Goal: Task Accomplishment & Management: Use online tool/utility

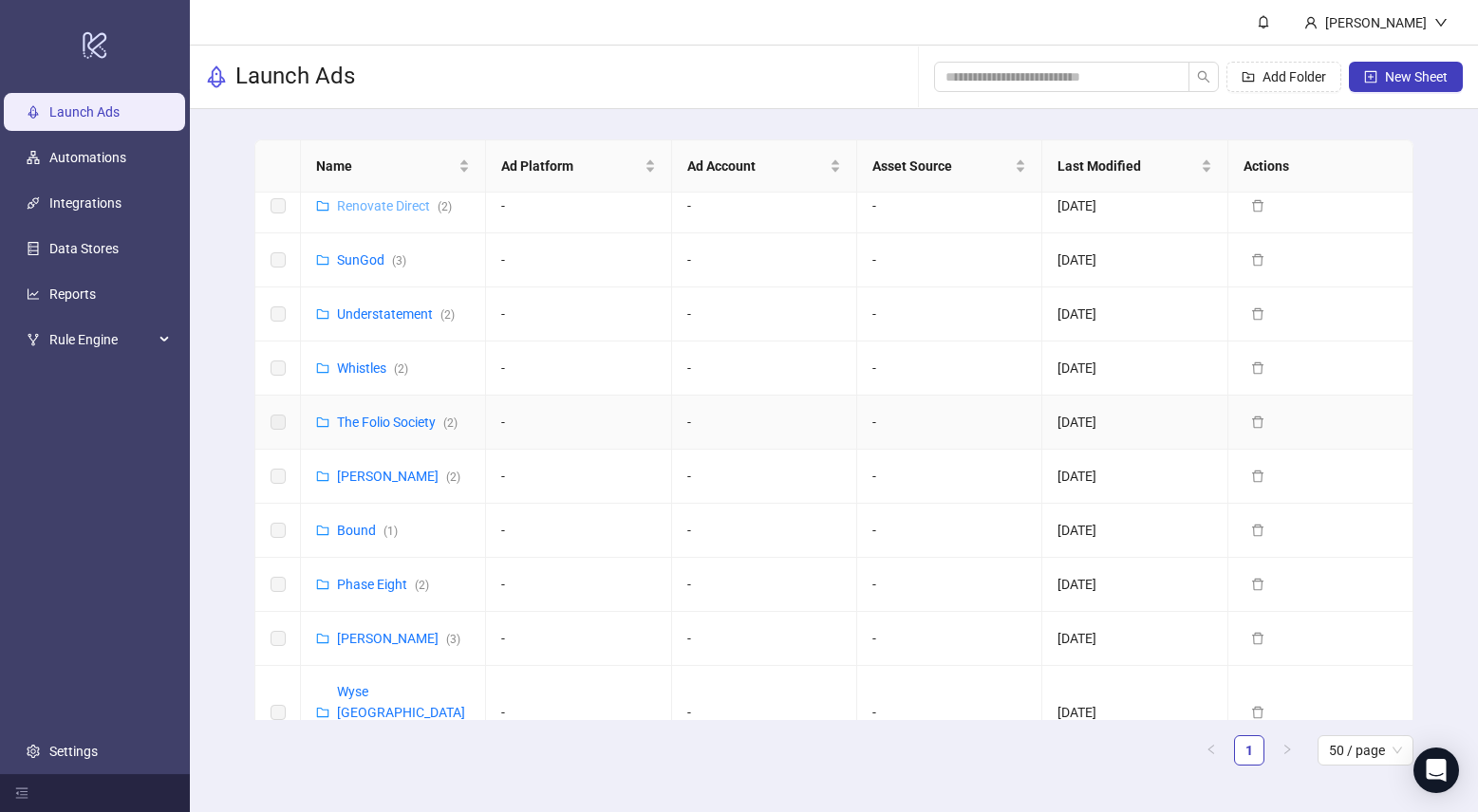
scroll to position [705, 0]
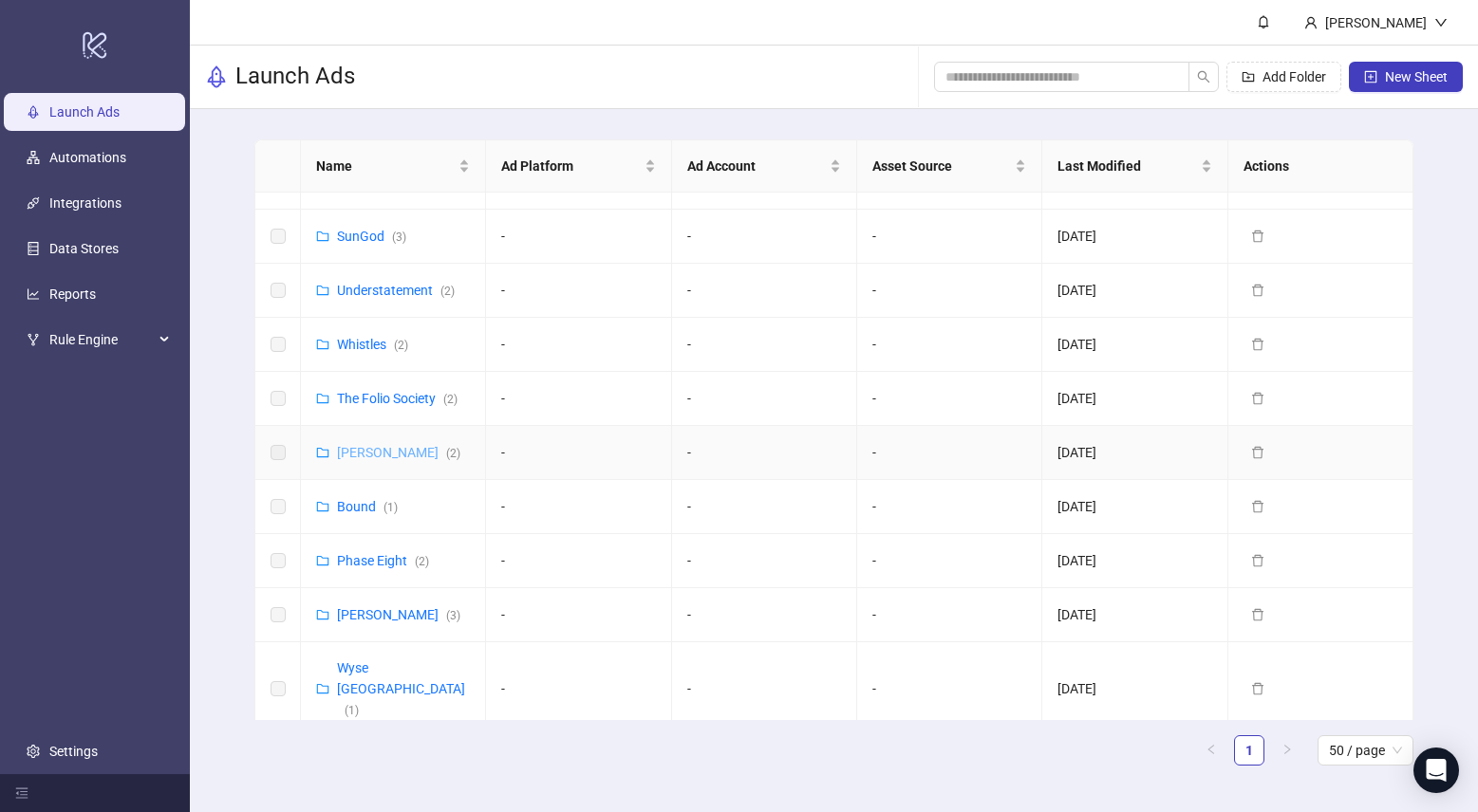
click at [351, 450] on link "[PERSON_NAME] ( 2 )" at bounding box center [398, 452] width 124 height 15
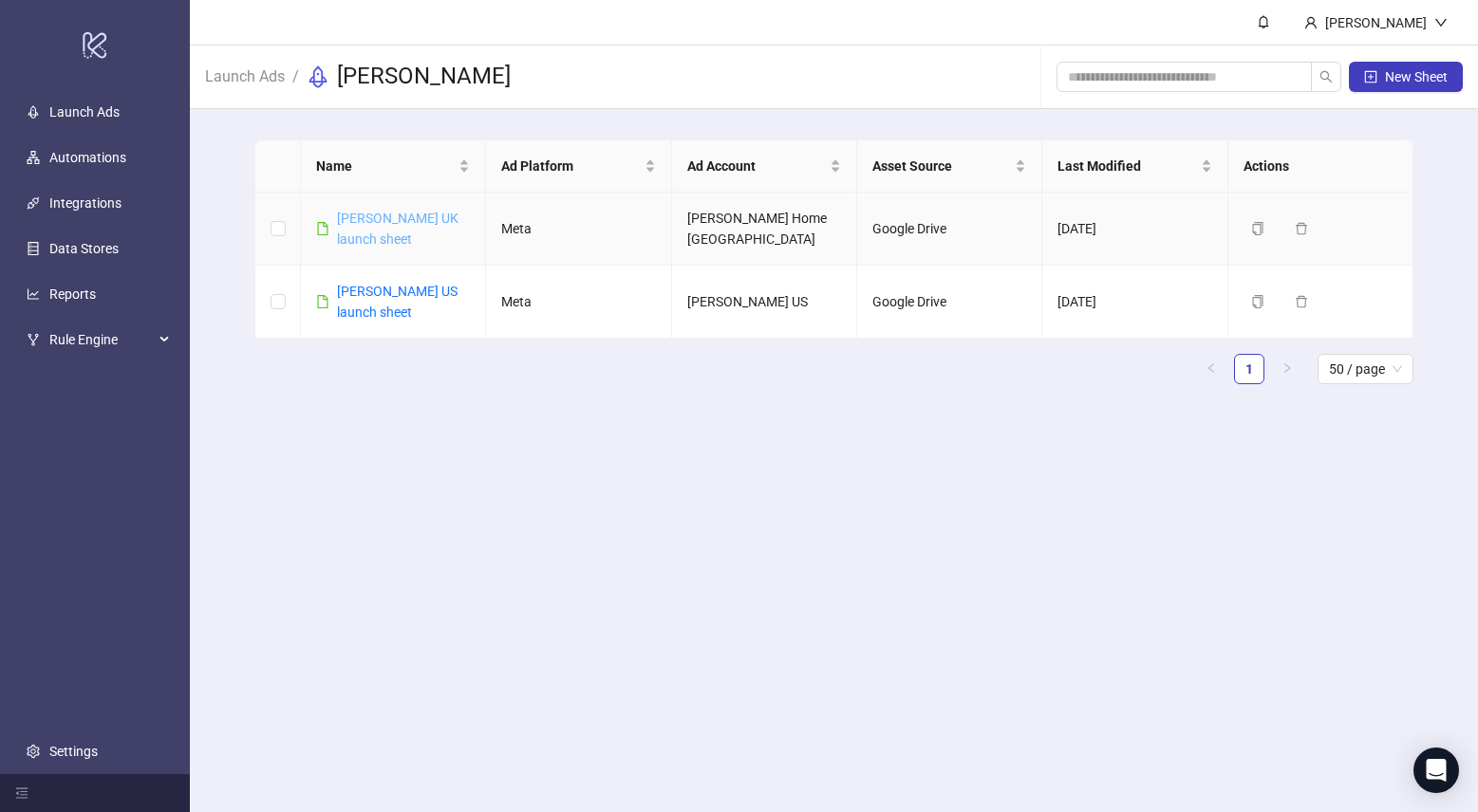
click at [372, 216] on link "[PERSON_NAME] UK launch sheet" at bounding box center [397, 229] width 122 height 36
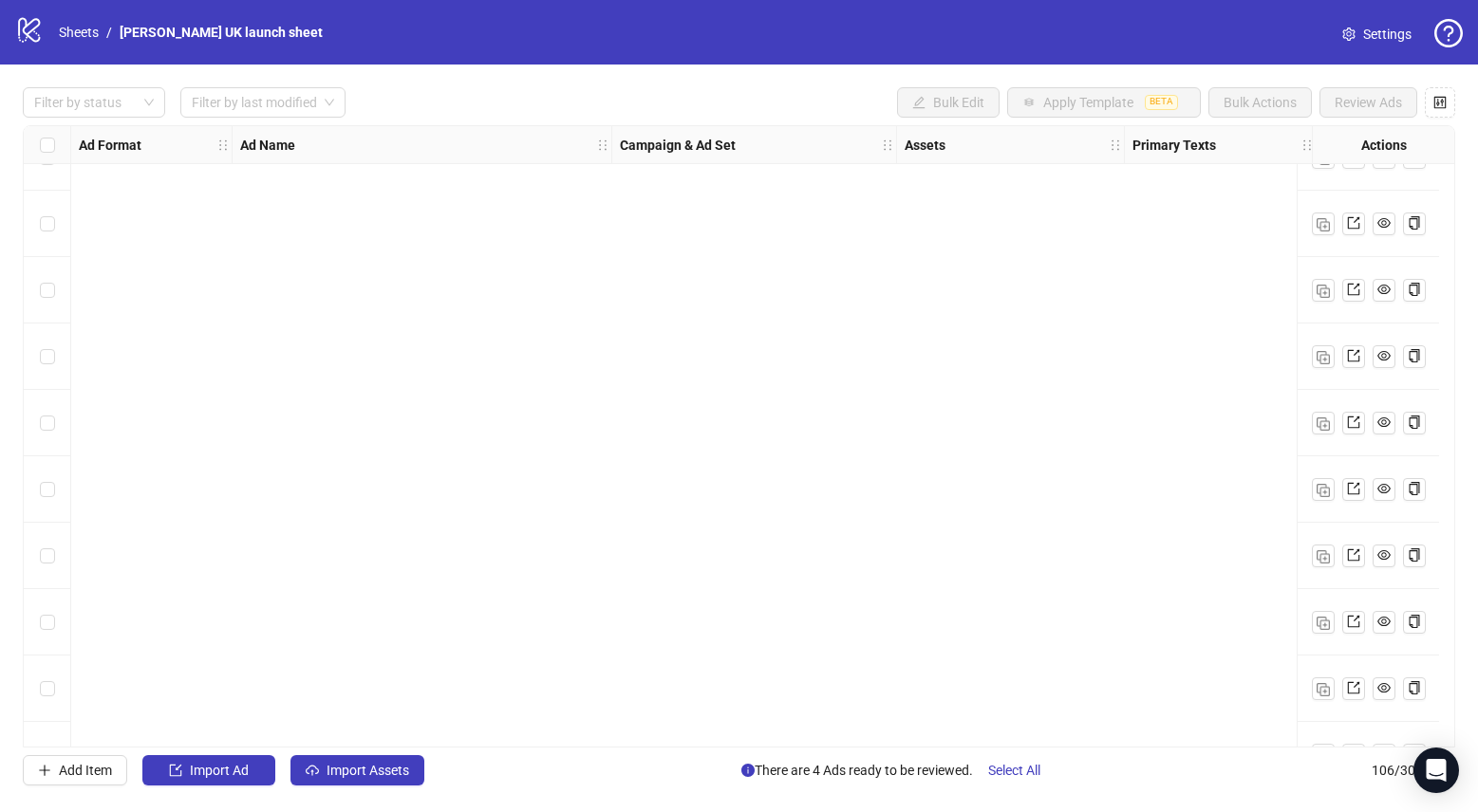
scroll to position [6465, 0]
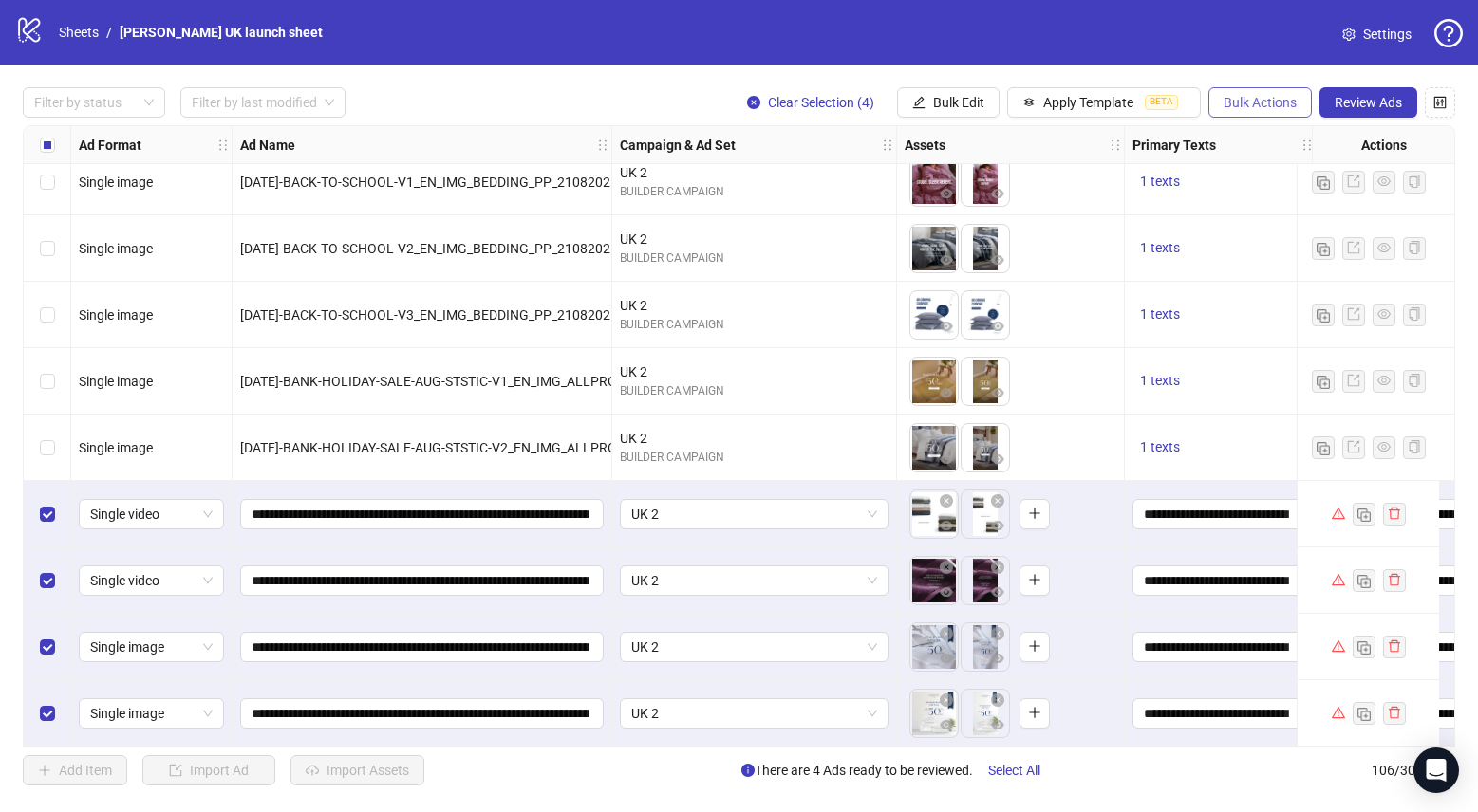
click at [1283, 117] on button "Bulk Actions" at bounding box center [1260, 102] width 103 height 31
click at [1299, 231] on span "Copy to another sheet" at bounding box center [1286, 231] width 130 height 21
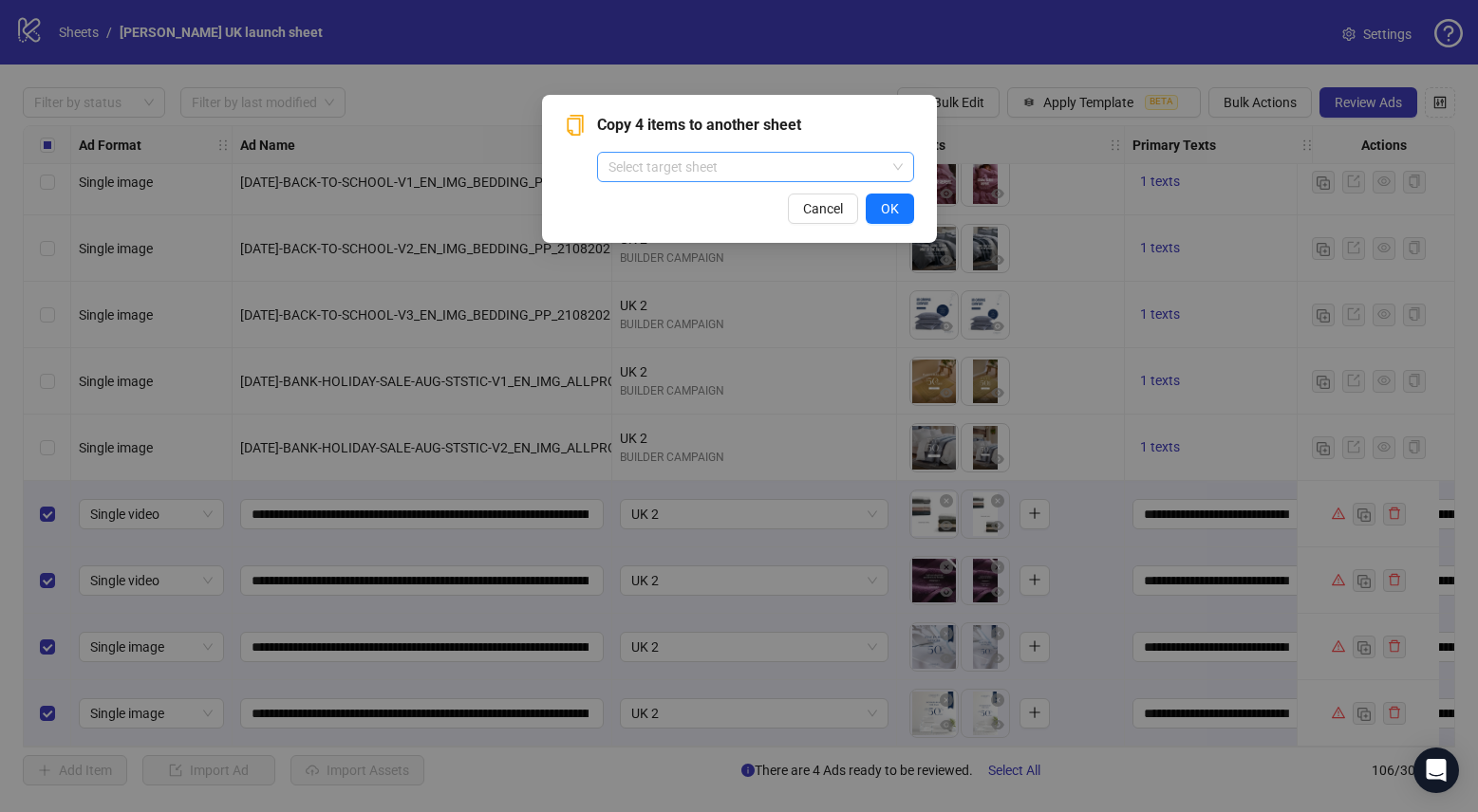
click at [712, 174] on input "search" at bounding box center [747, 166] width 277 height 29
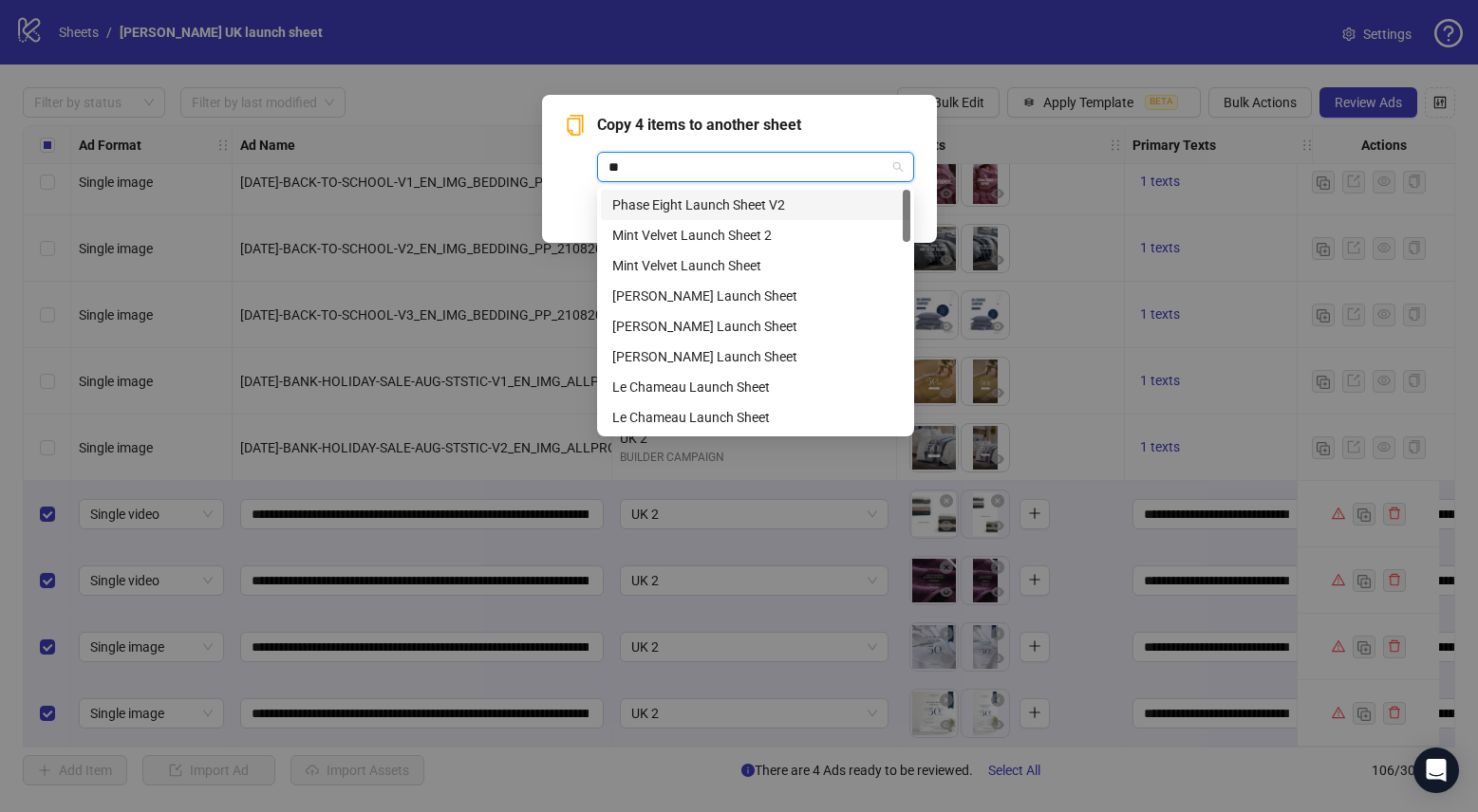
type input "***"
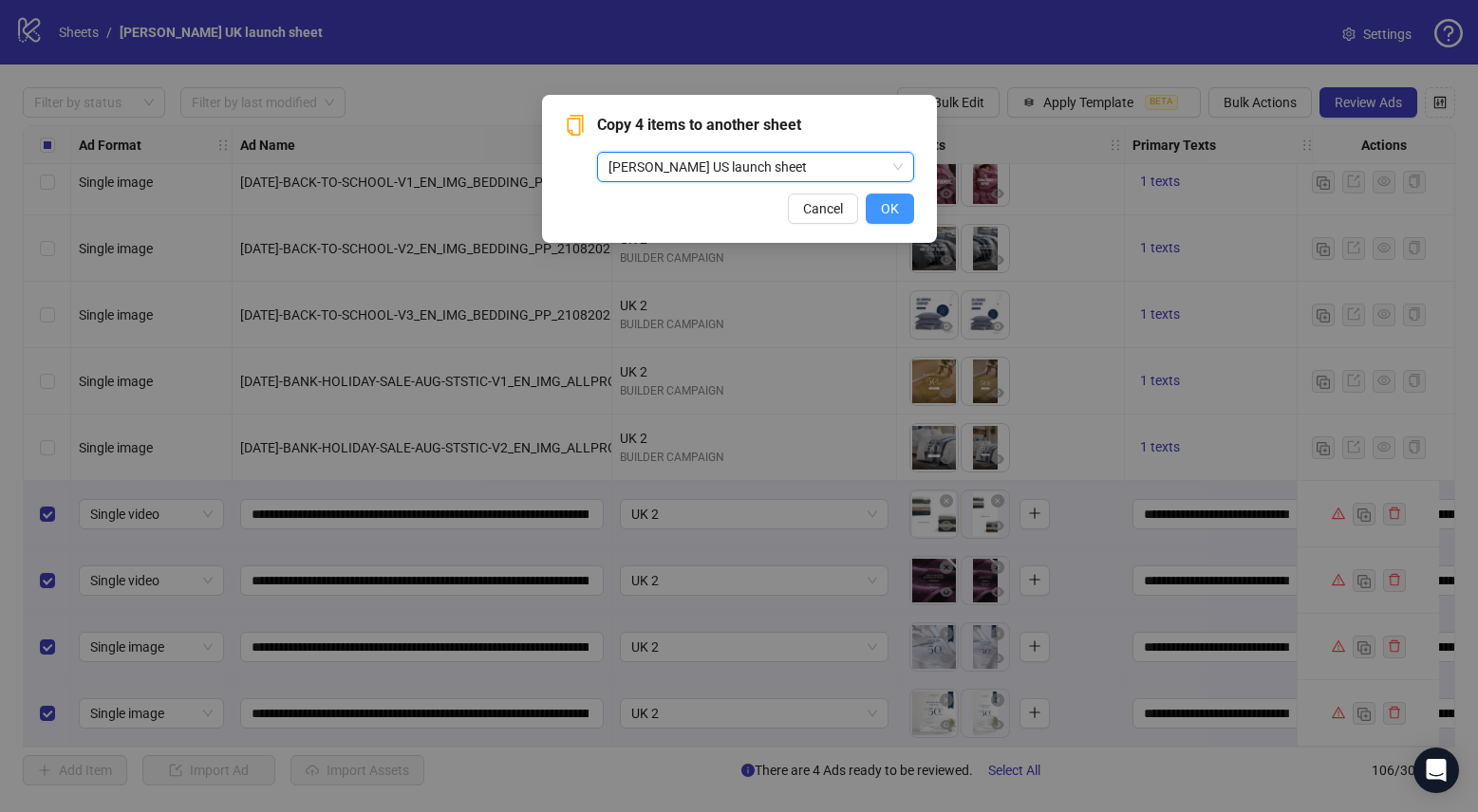
click at [899, 213] on button "OK" at bounding box center [890, 208] width 49 height 31
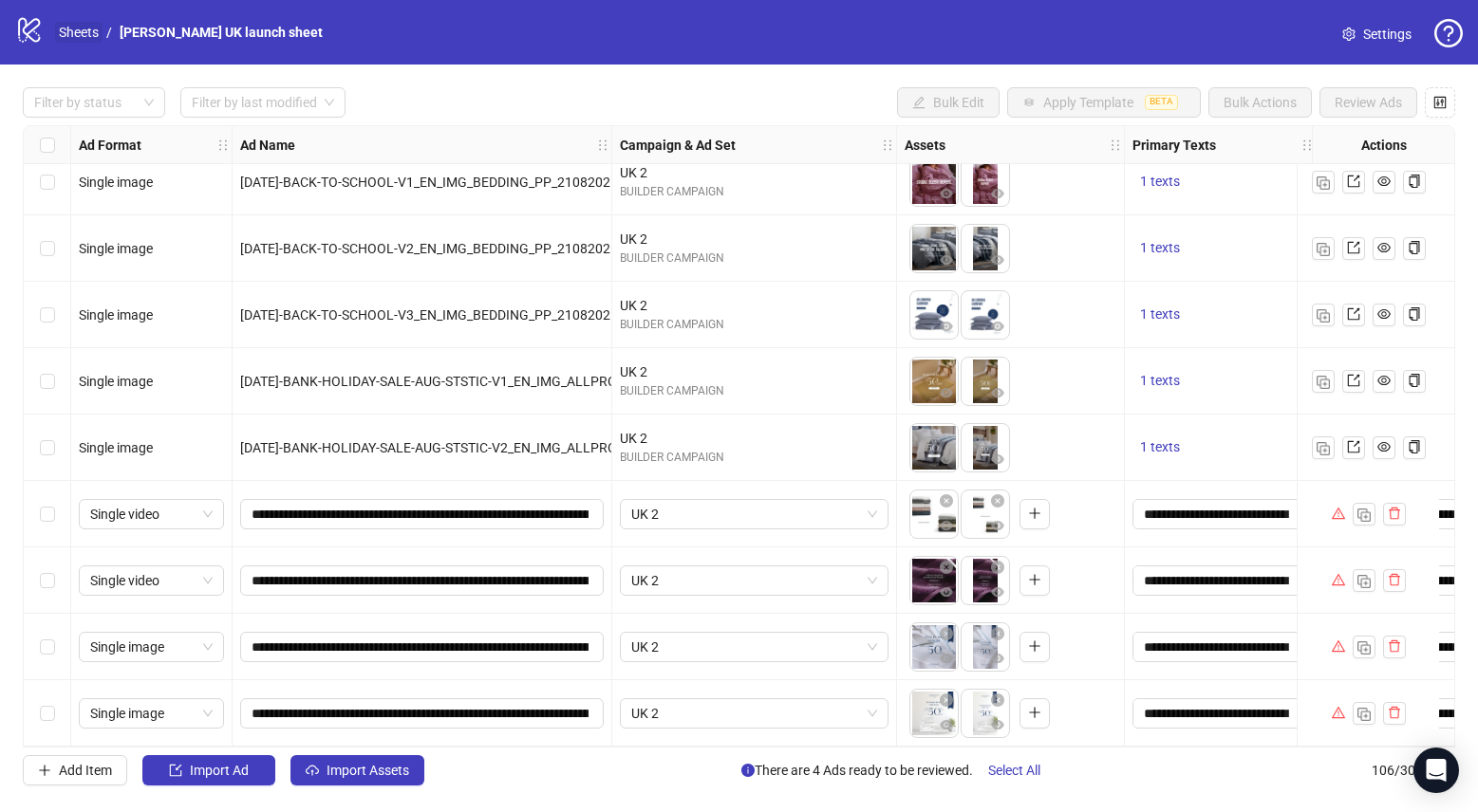
click at [71, 34] on link "Sheets" at bounding box center [79, 32] width 48 height 21
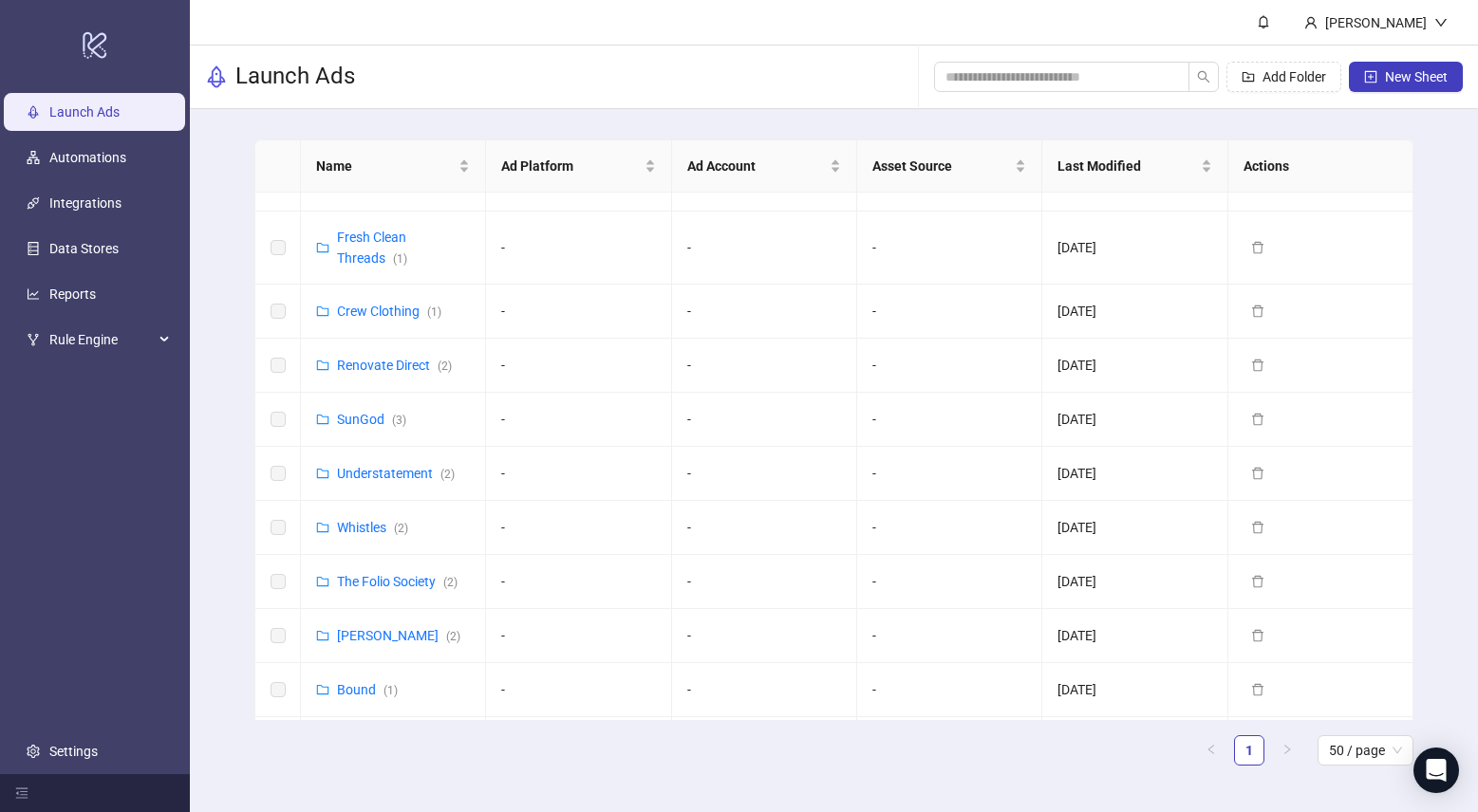
scroll to position [527, 0]
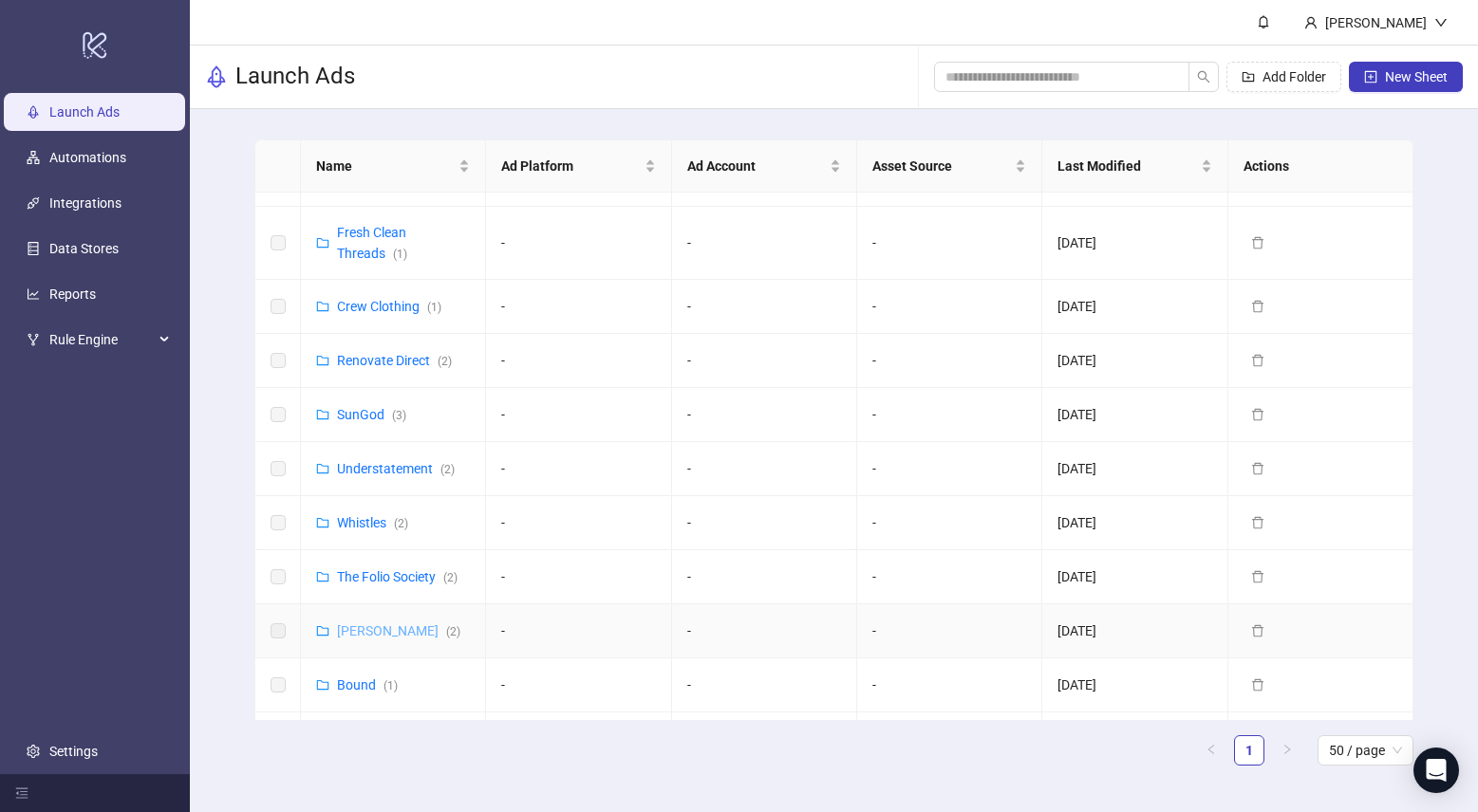
click at [361, 627] on link "[PERSON_NAME] ( 2 )" at bounding box center [398, 630] width 124 height 15
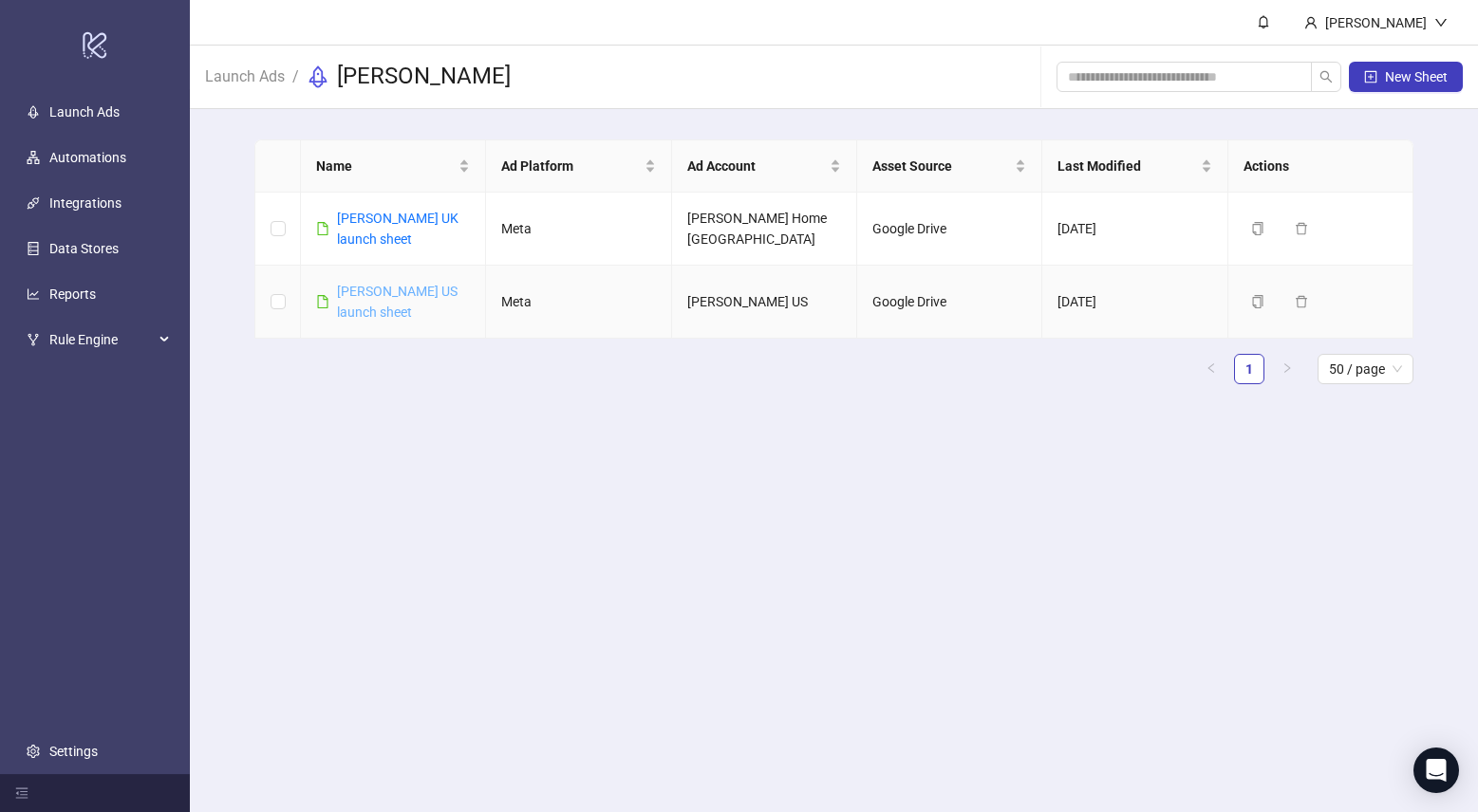
click at [377, 296] on link "[PERSON_NAME] US launch sheet" at bounding box center [397, 301] width 121 height 36
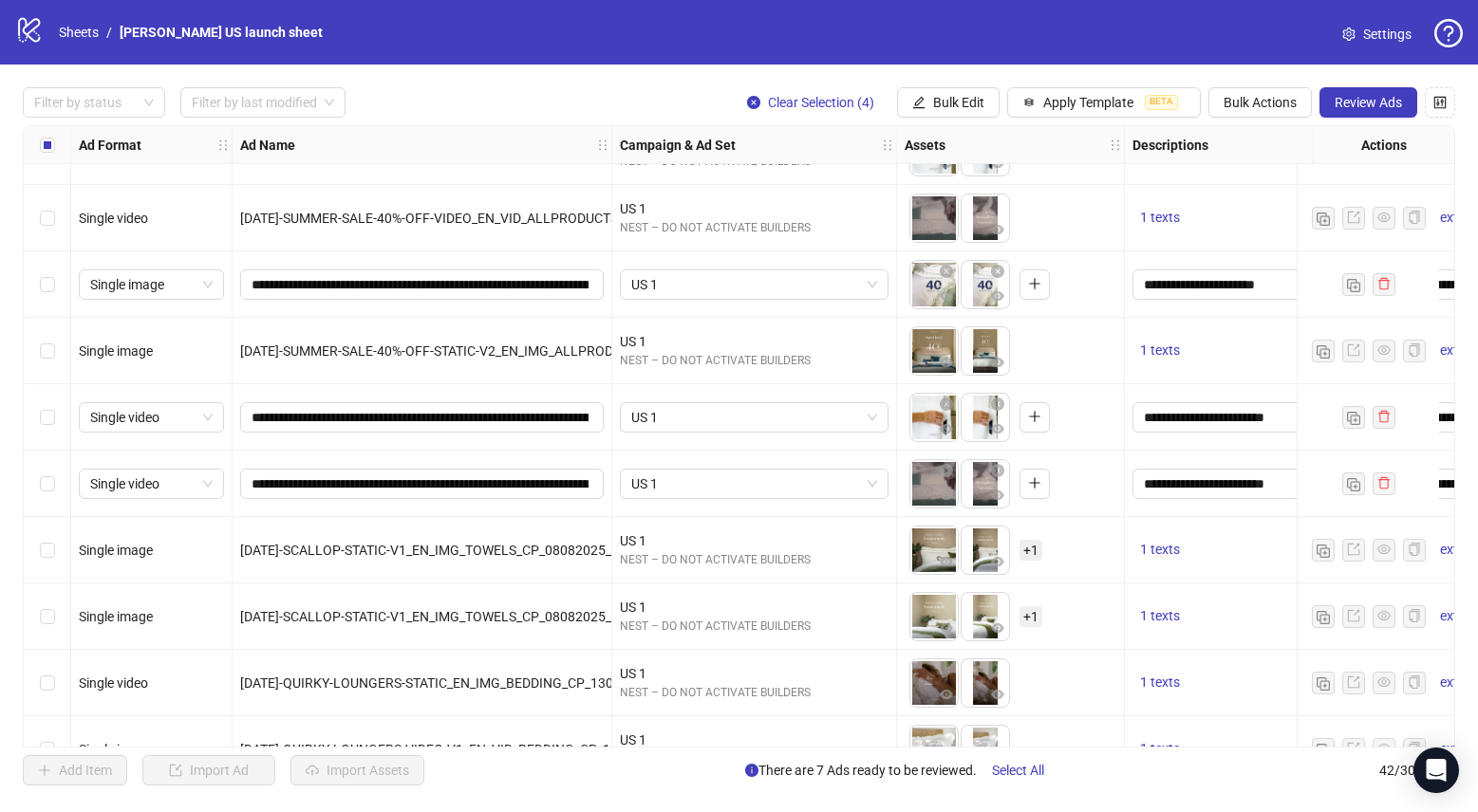
scroll to position [2214, 0]
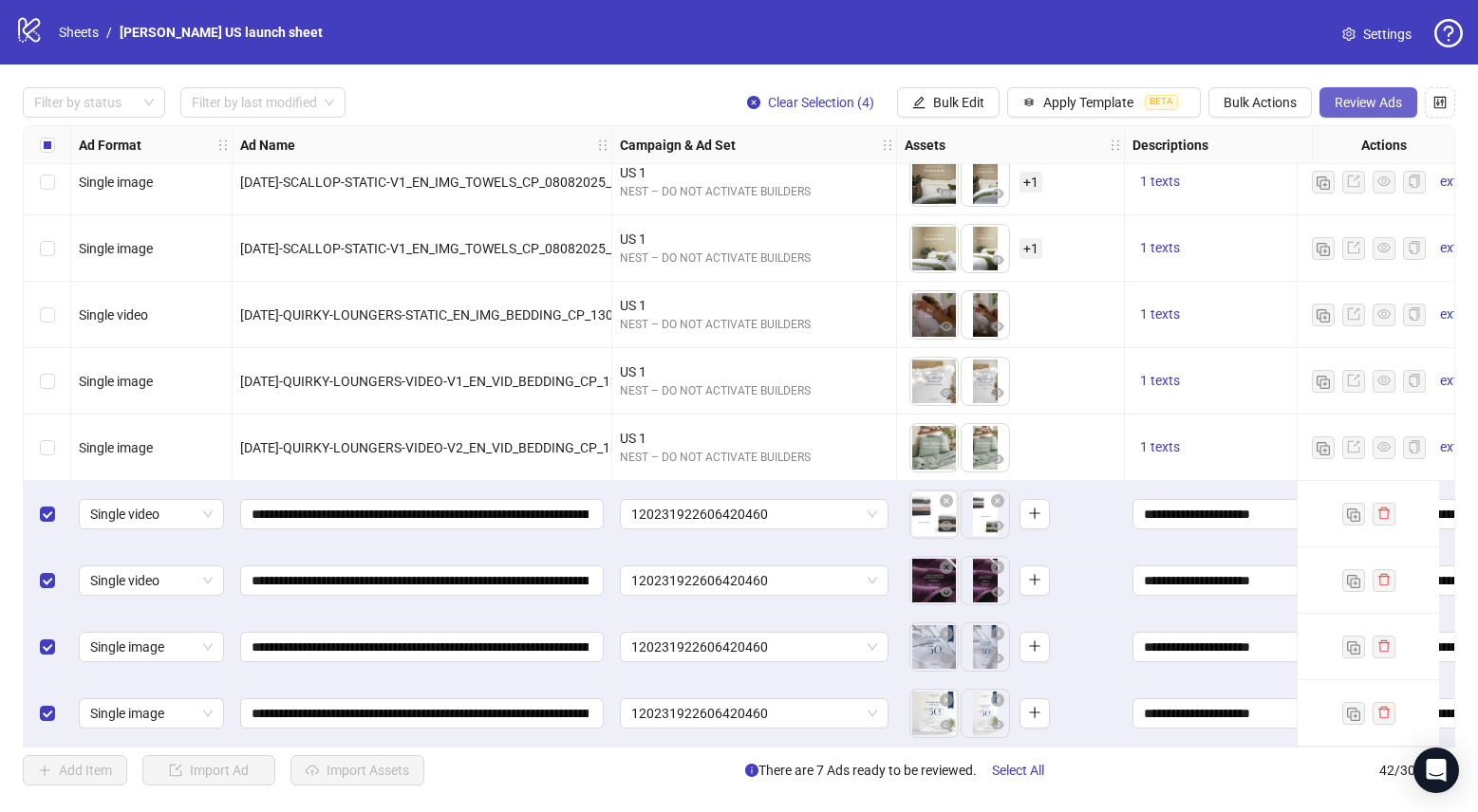
click at [1365, 91] on button "Review Ads" at bounding box center [1368, 102] width 98 height 31
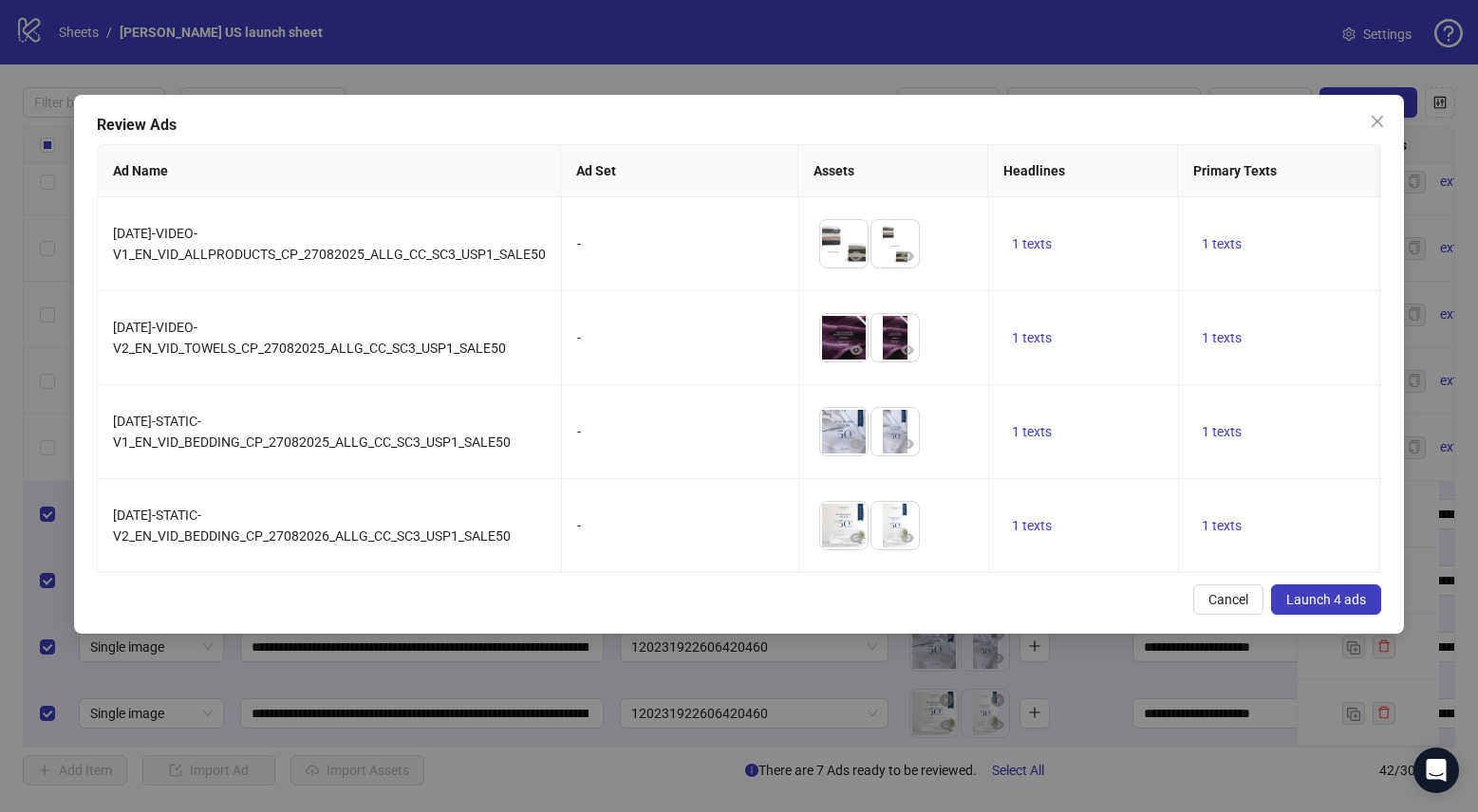
click at [1348, 593] on span "Launch 4 ads" at bounding box center [1325, 599] width 79 height 15
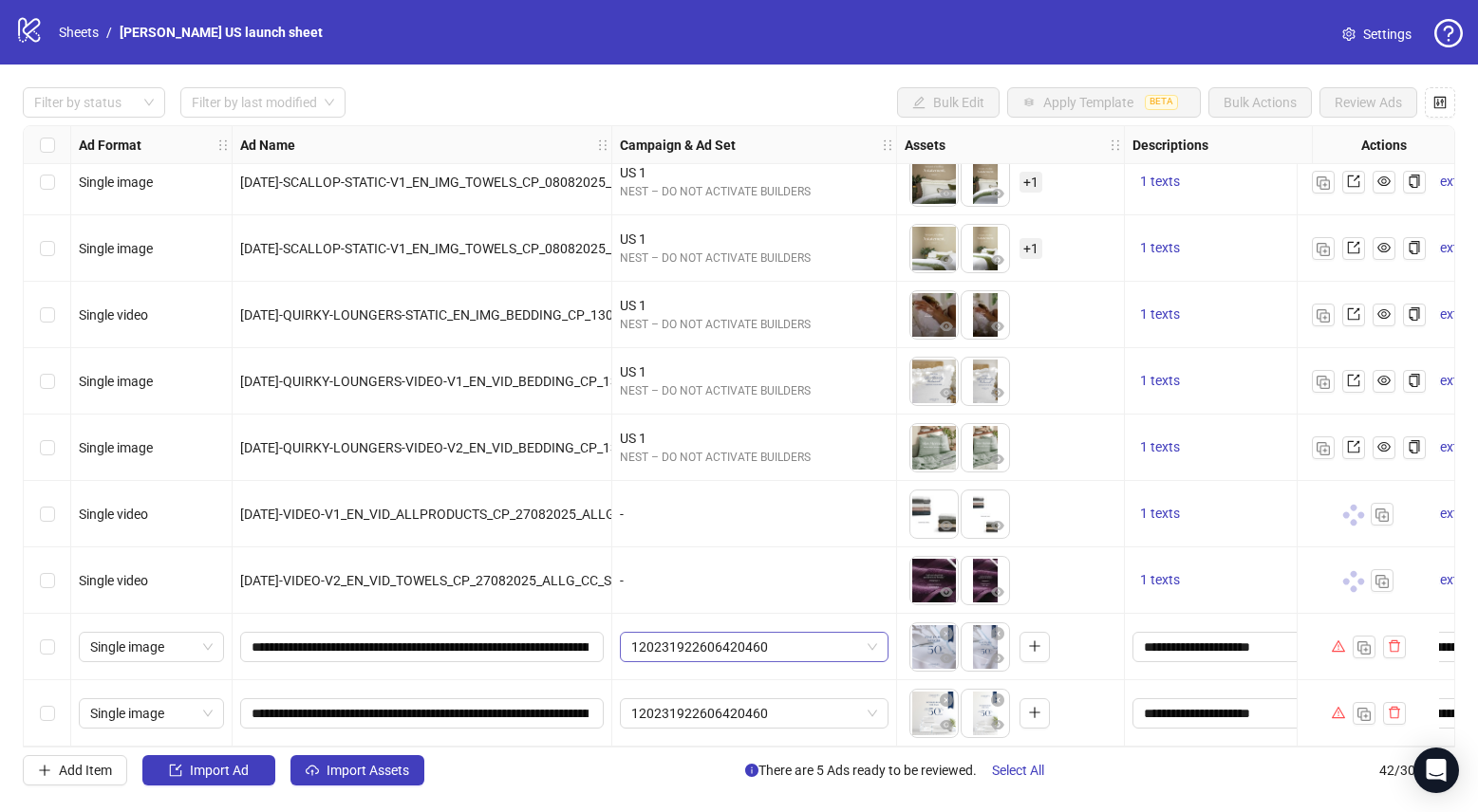
click at [692, 637] on span "120231922606420460" at bounding box center [754, 647] width 246 height 29
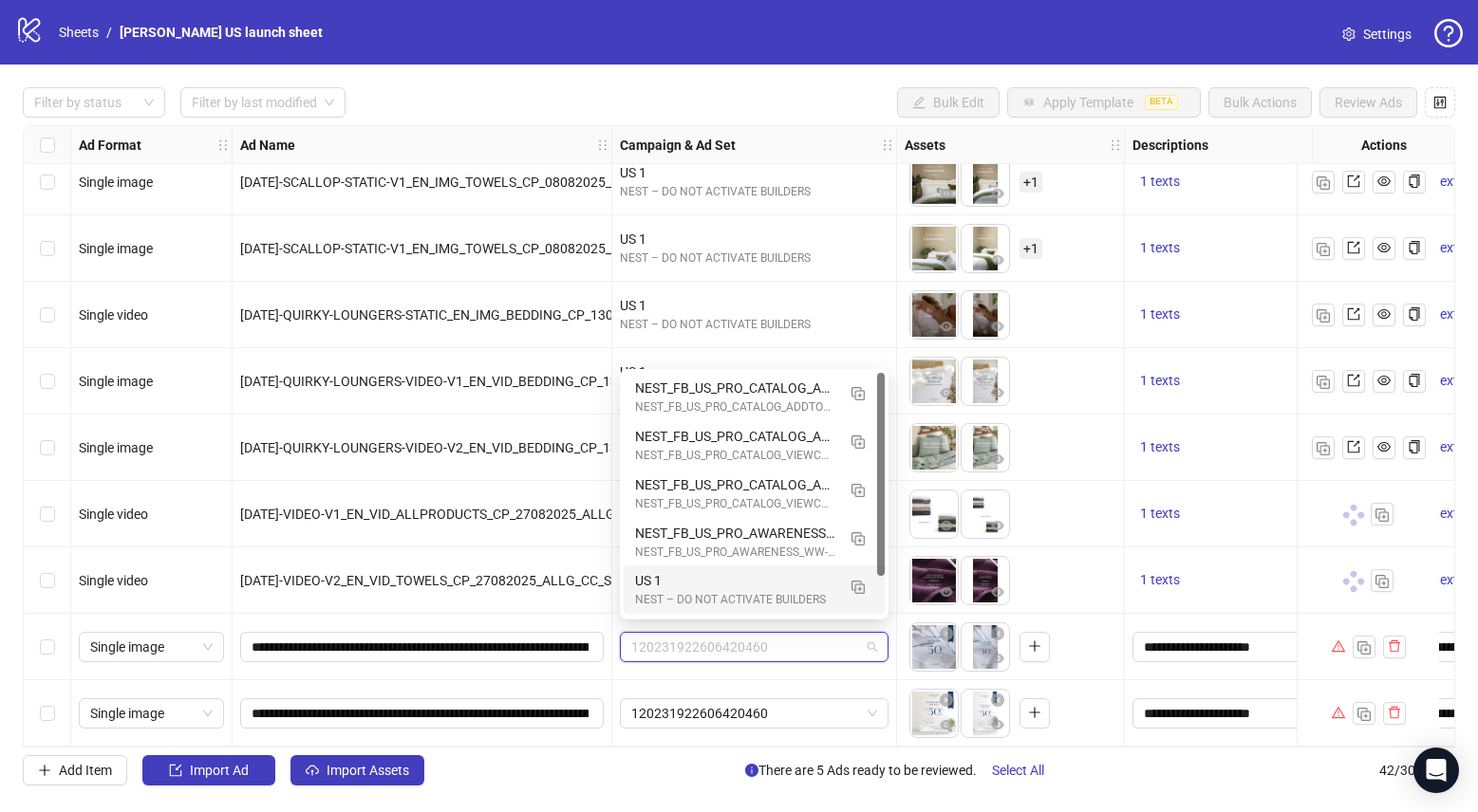
click at [677, 582] on div "US 1" at bounding box center [735, 580] width 200 height 21
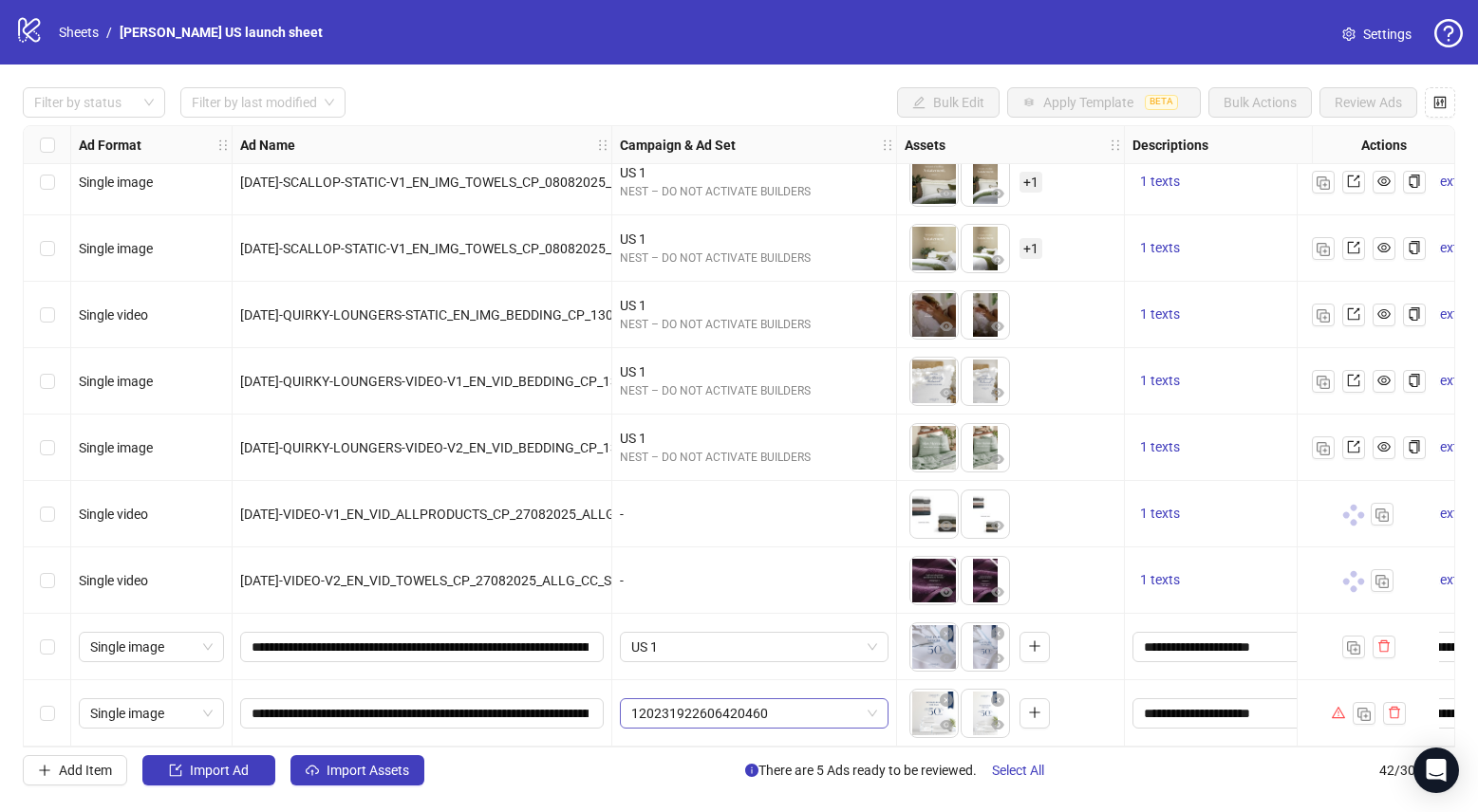
click at [679, 719] on div "120231922606420460" at bounding box center [754, 713] width 268 height 31
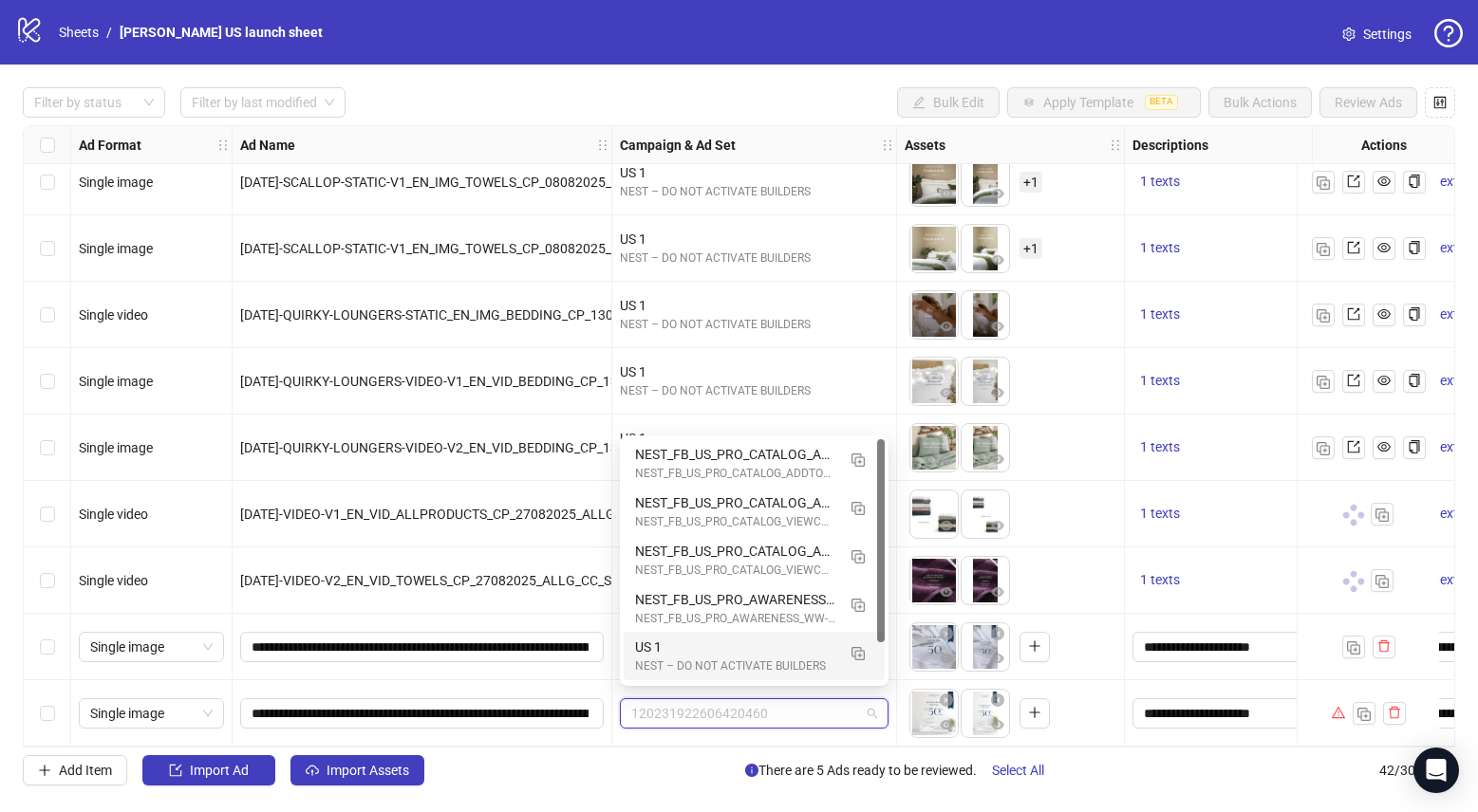
click at [683, 654] on div "US 1" at bounding box center [735, 647] width 200 height 21
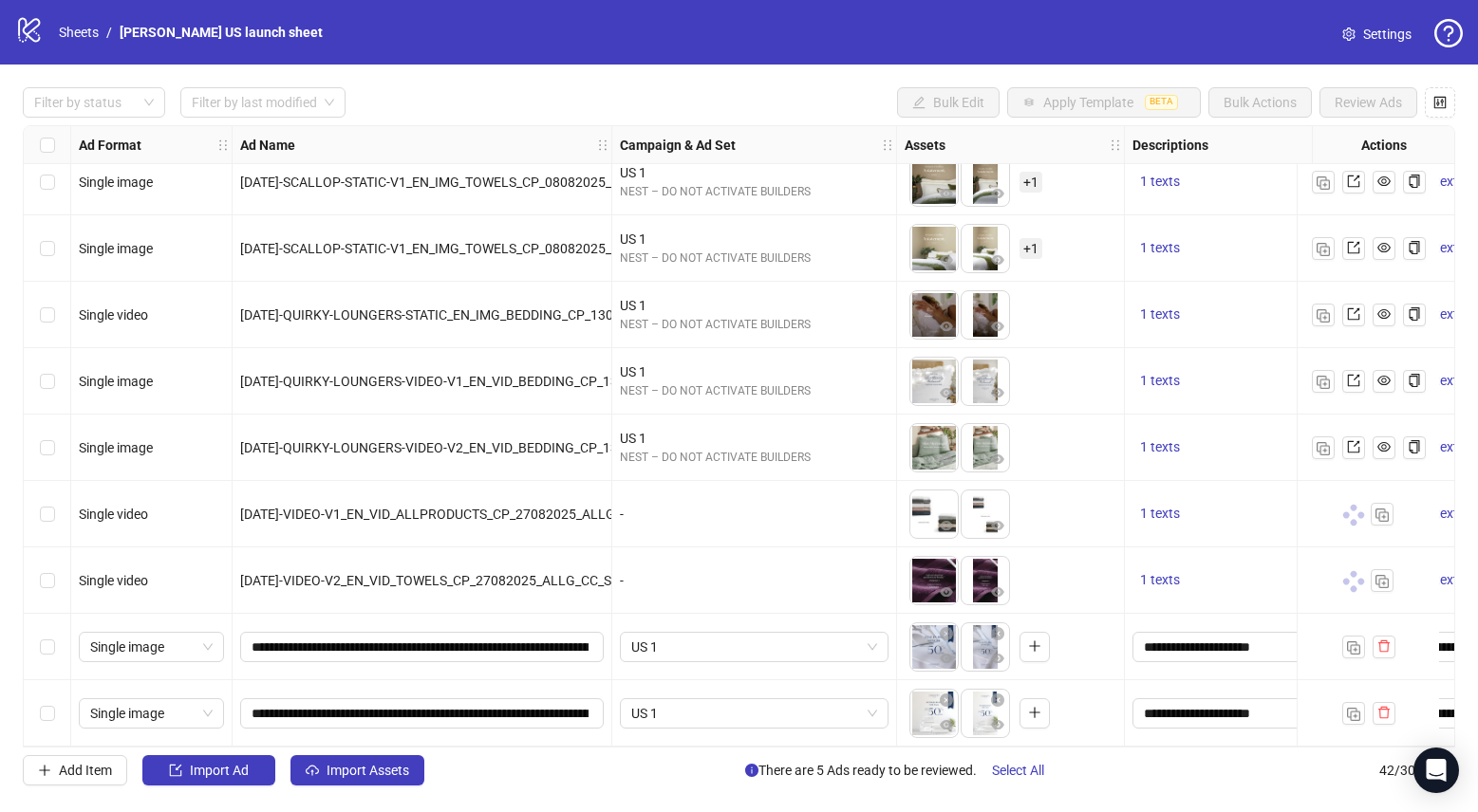
click at [690, 510] on div "-" at bounding box center [754, 514] width 268 height 21
click at [717, 526] on div "-" at bounding box center [754, 514] width 284 height 66
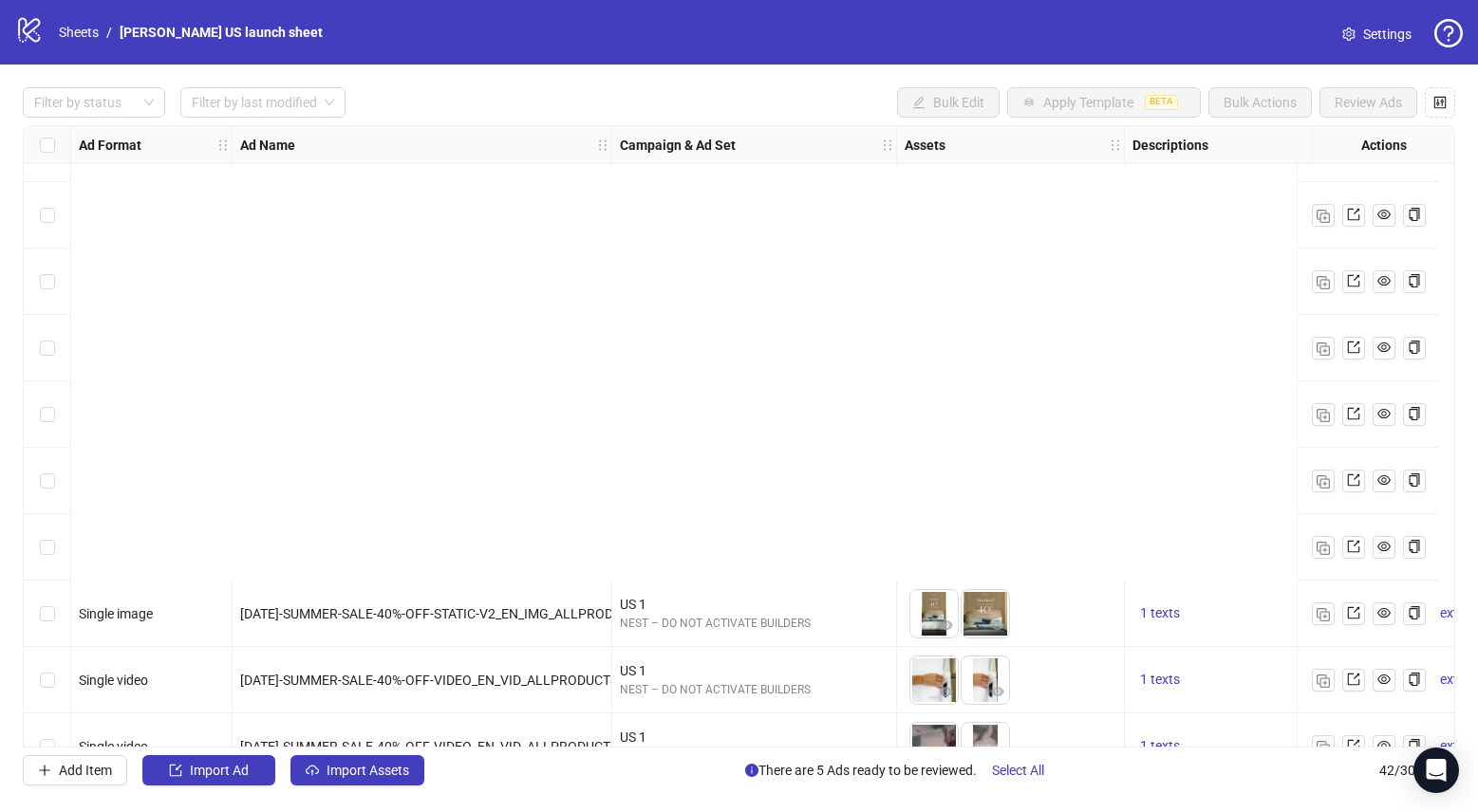
scroll to position [2214, 0]
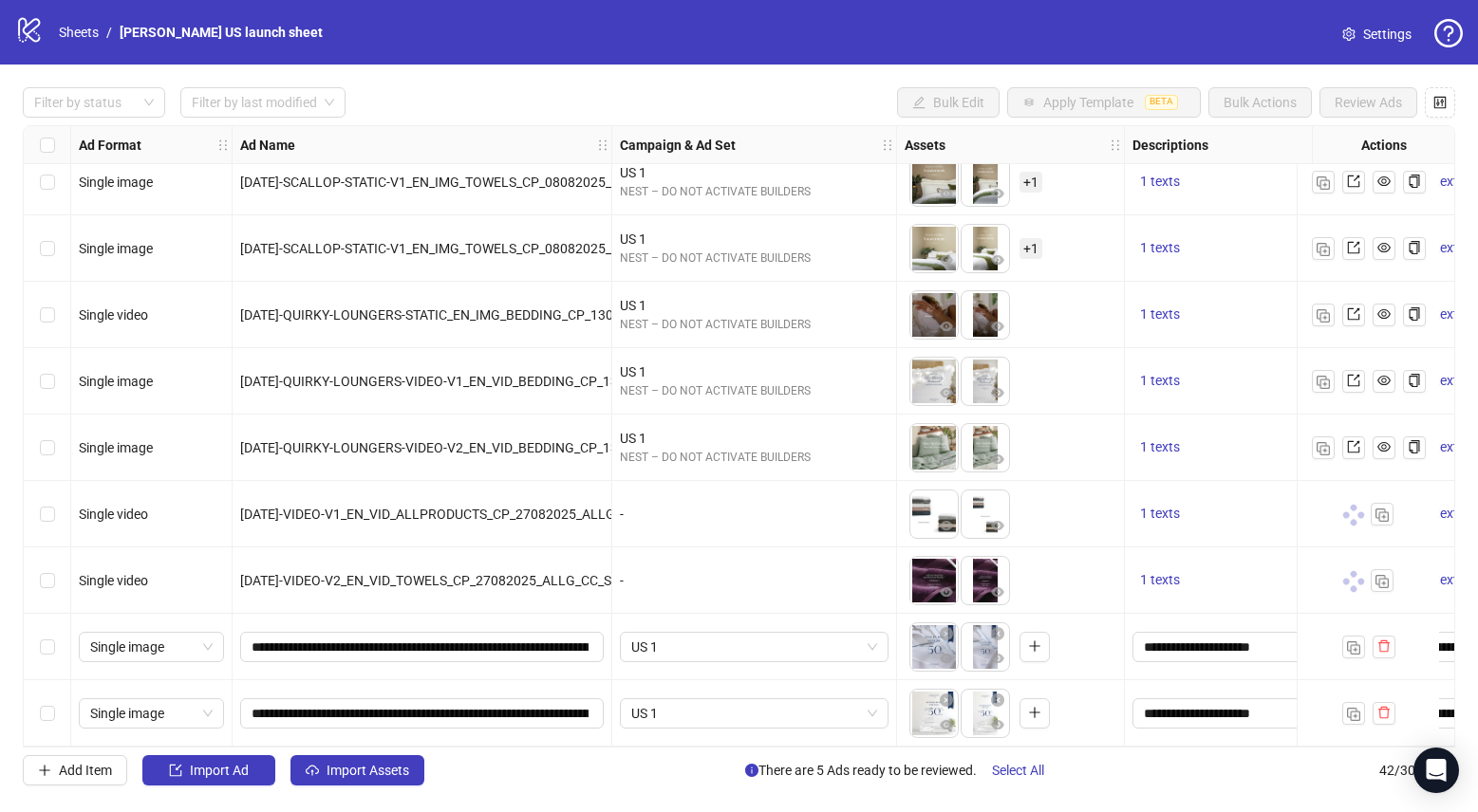
click at [708, 526] on div "-" at bounding box center [754, 514] width 284 height 66
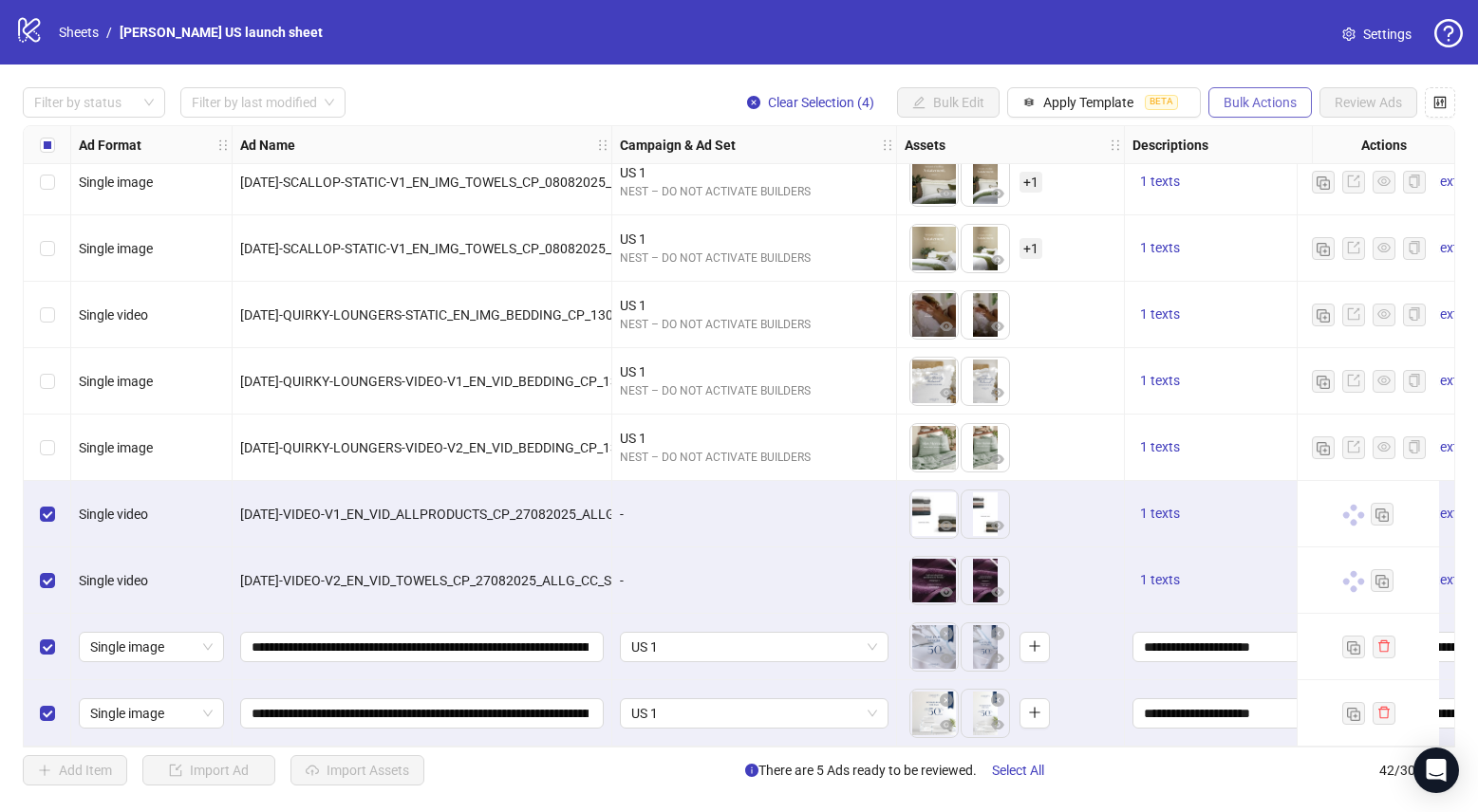
click at [1265, 103] on span "Bulk Actions" at bounding box center [1260, 102] width 73 height 15
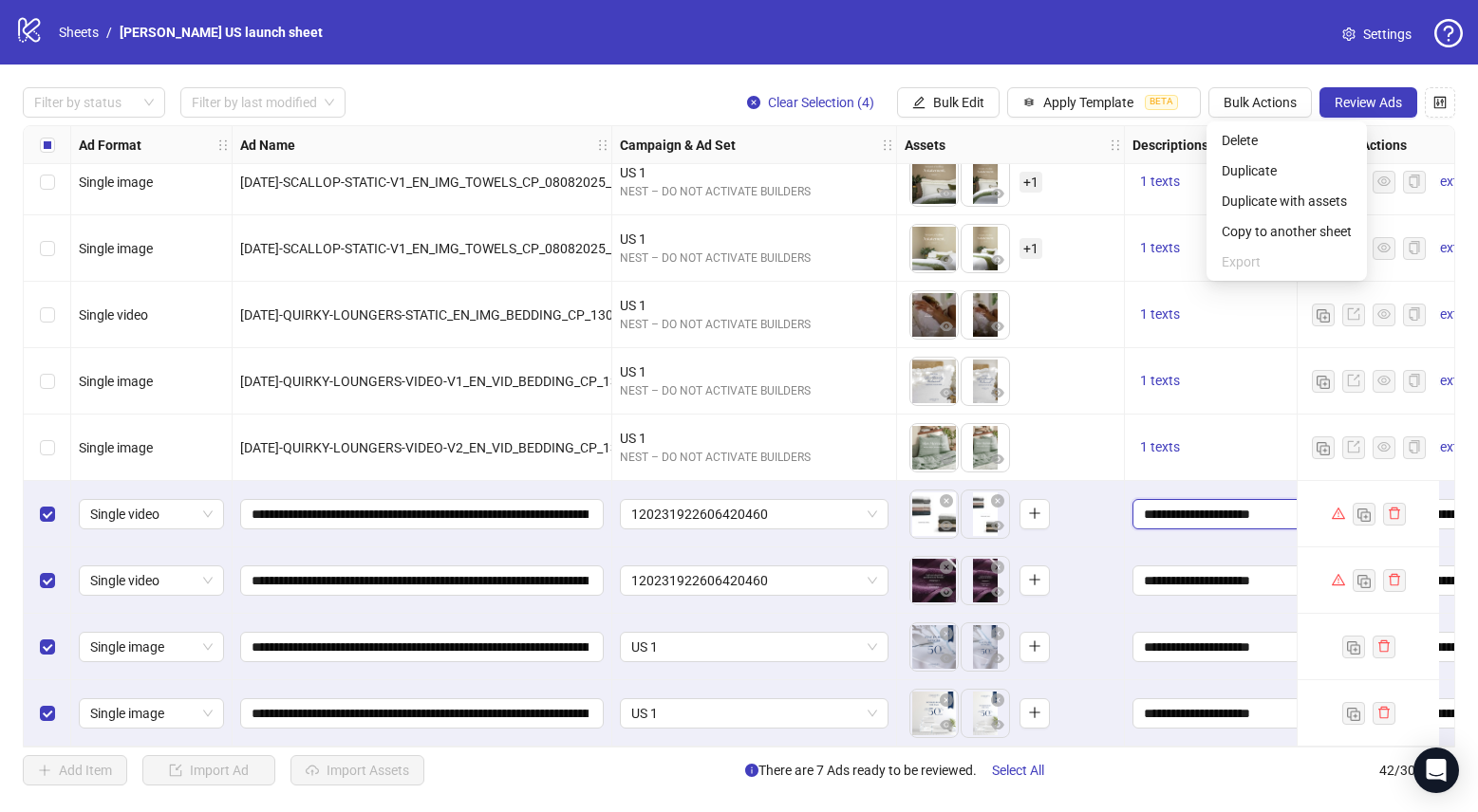
click at [1202, 499] on textarea "**********" at bounding box center [1266, 514] width 268 height 31
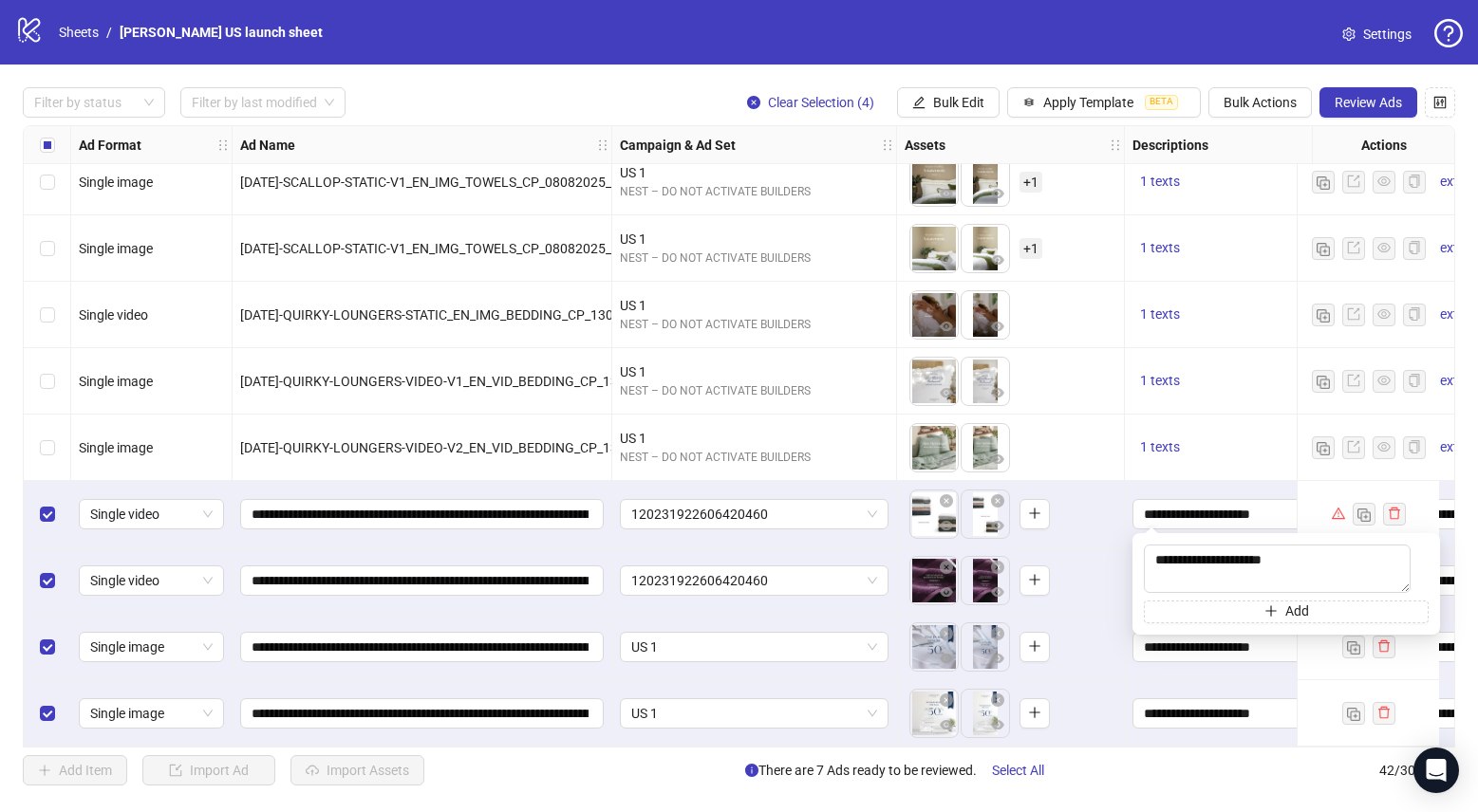
click at [1201, 481] on div "**********" at bounding box center [1266, 514] width 284 height 66
click at [745, 506] on span "120231922606420460" at bounding box center [754, 514] width 246 height 29
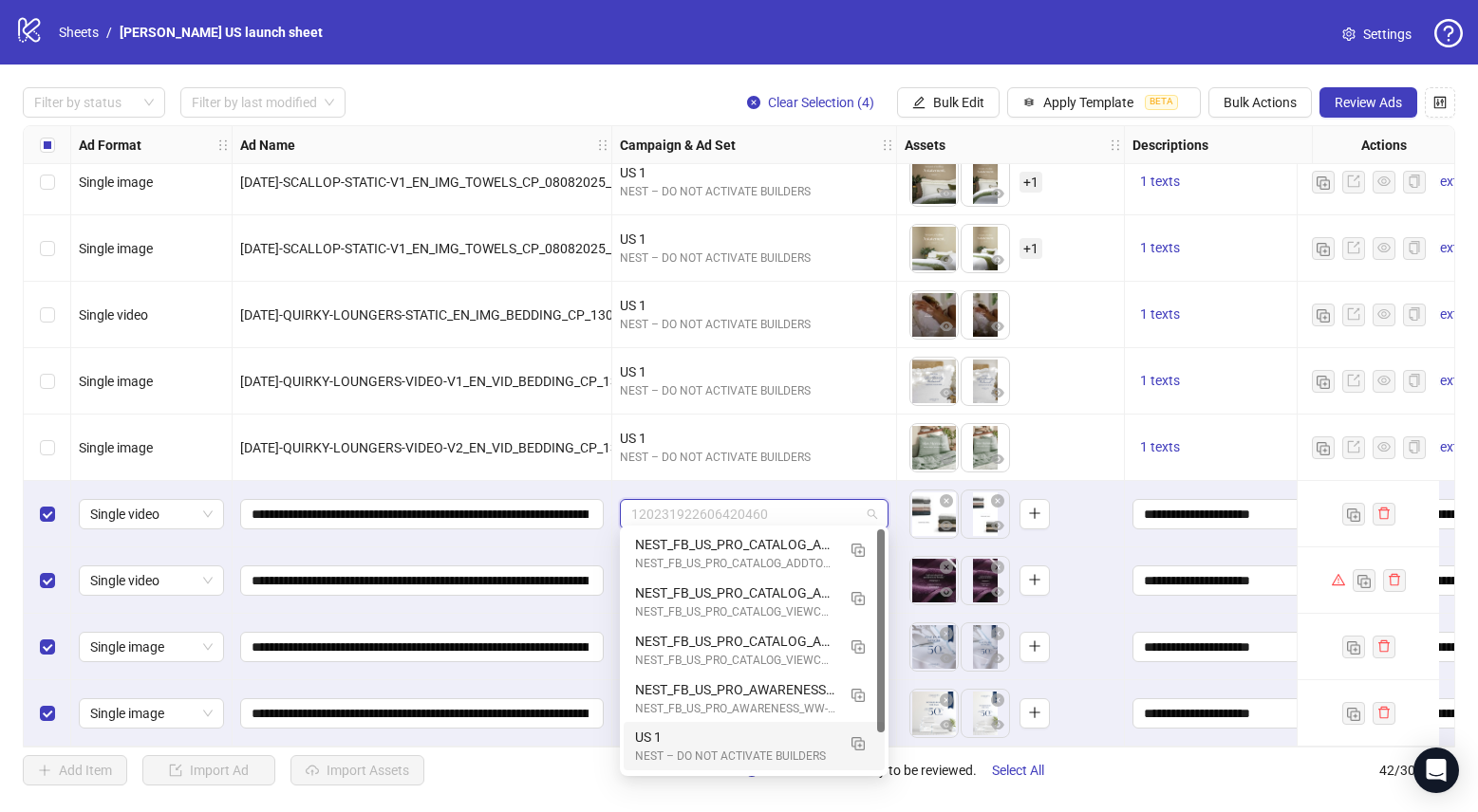
click at [659, 754] on div "NEST – DO NOT ACTIVATE BUILDERS" at bounding box center [735, 757] width 200 height 18
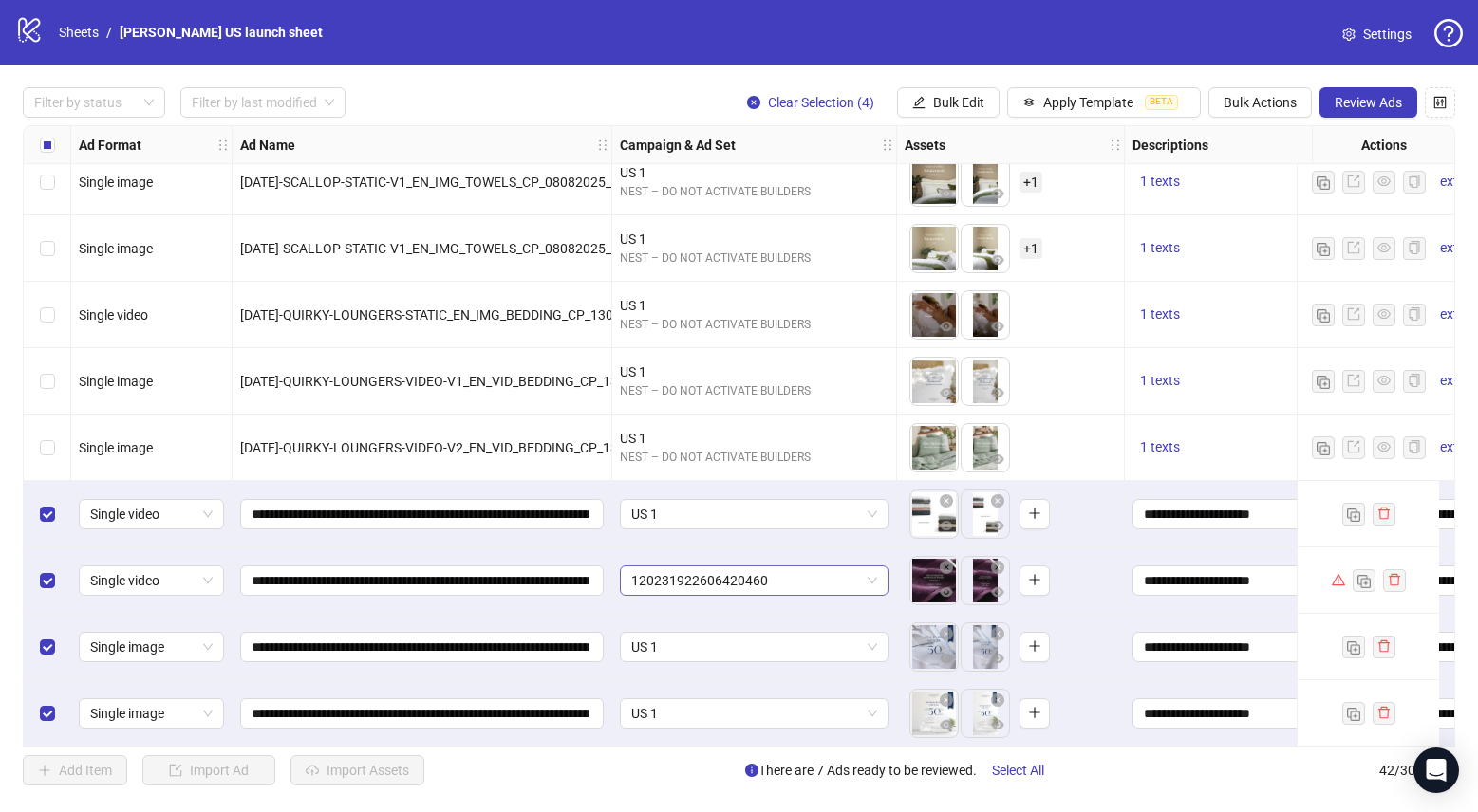
click at [701, 569] on span "120231922606420460" at bounding box center [754, 580] width 246 height 29
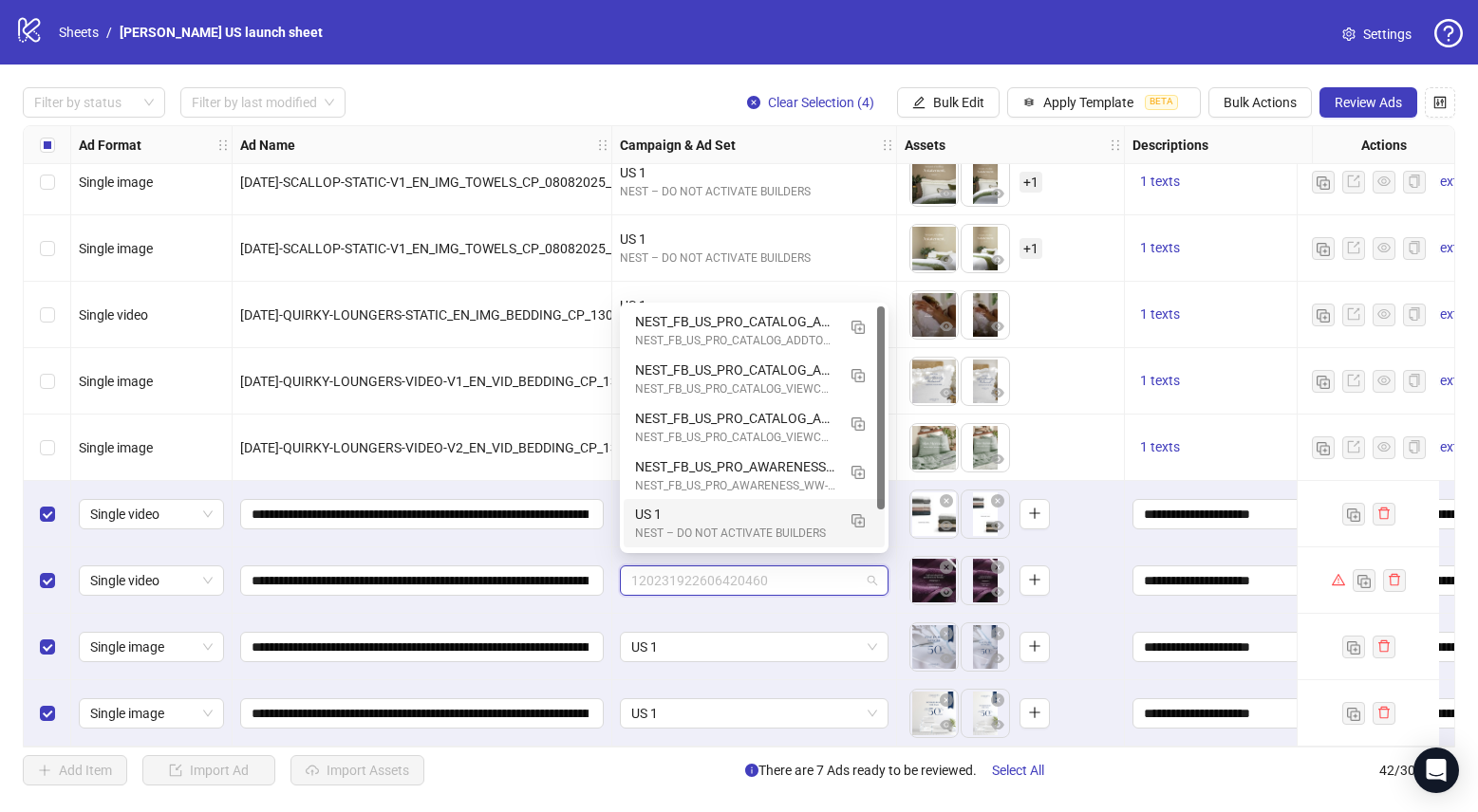
click at [665, 521] on div "US 1" at bounding box center [735, 514] width 200 height 21
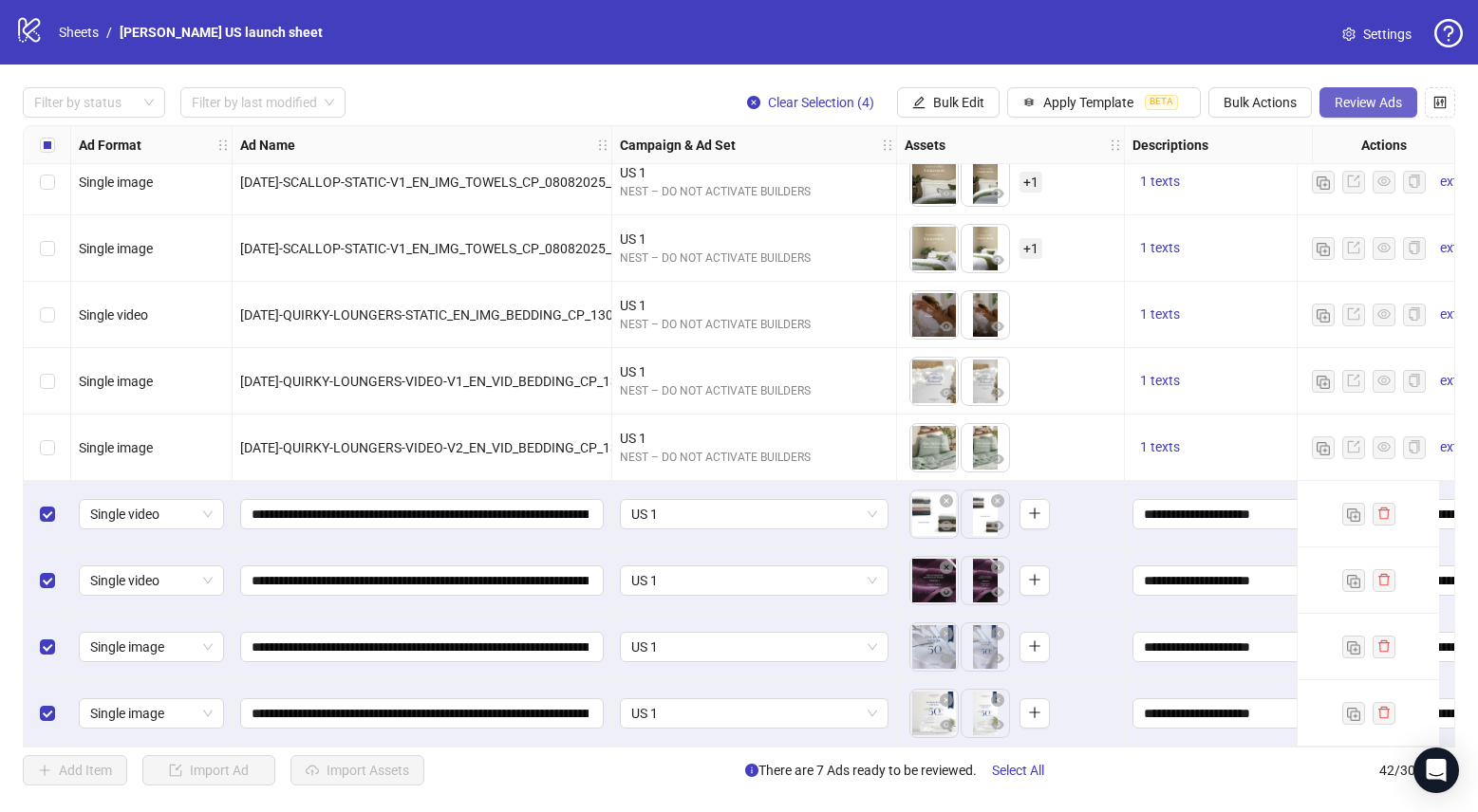
click at [1354, 113] on button "Review Ads" at bounding box center [1368, 102] width 98 height 31
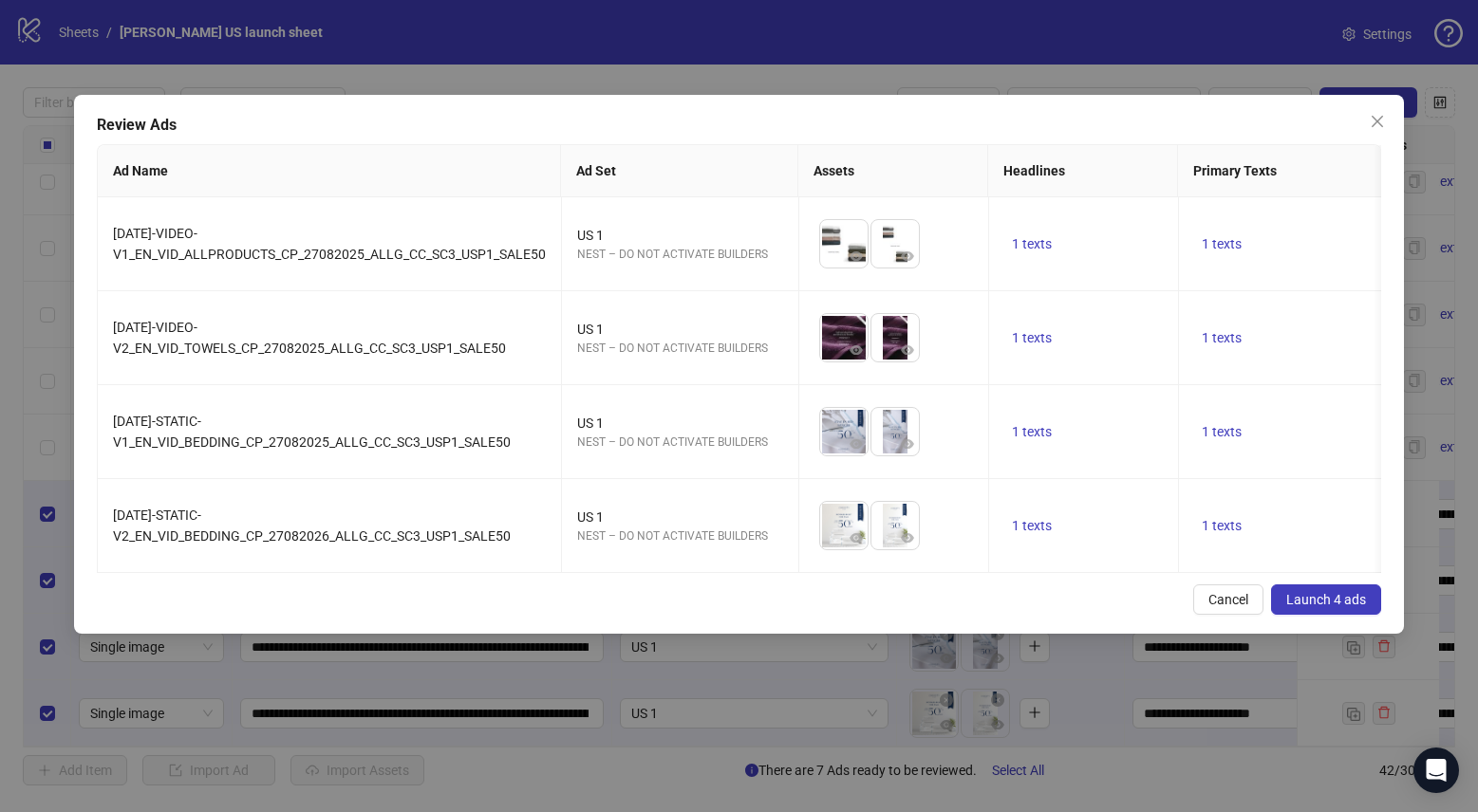
click at [1326, 592] on span "Launch 4 ads" at bounding box center [1325, 599] width 79 height 15
